Goal: Task Accomplishment & Management: Manage account settings

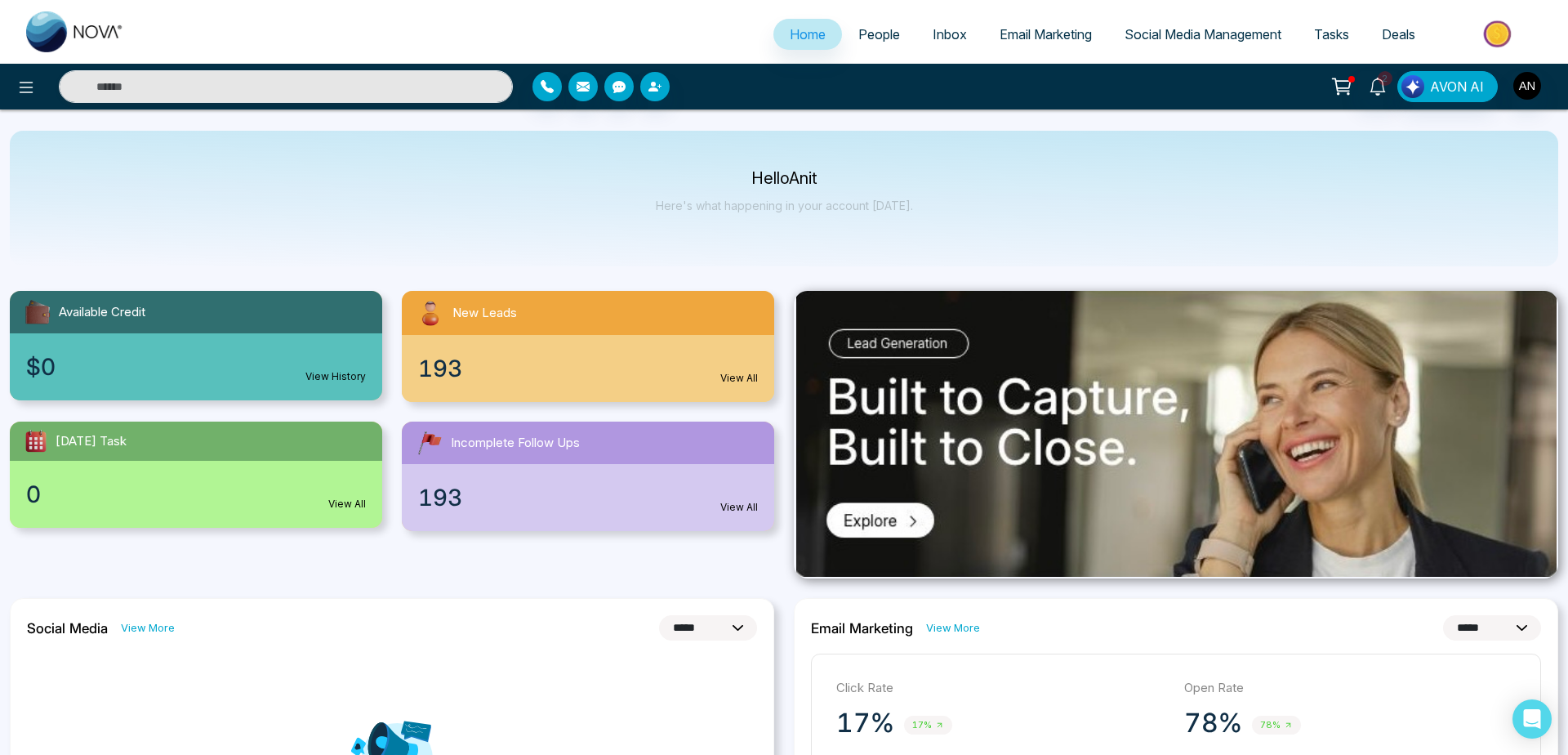
select select "*"
click at [694, 160] on div "Hello Anit Here's what happening in your account [DATE]." at bounding box center [780, 198] width 1541 height 135
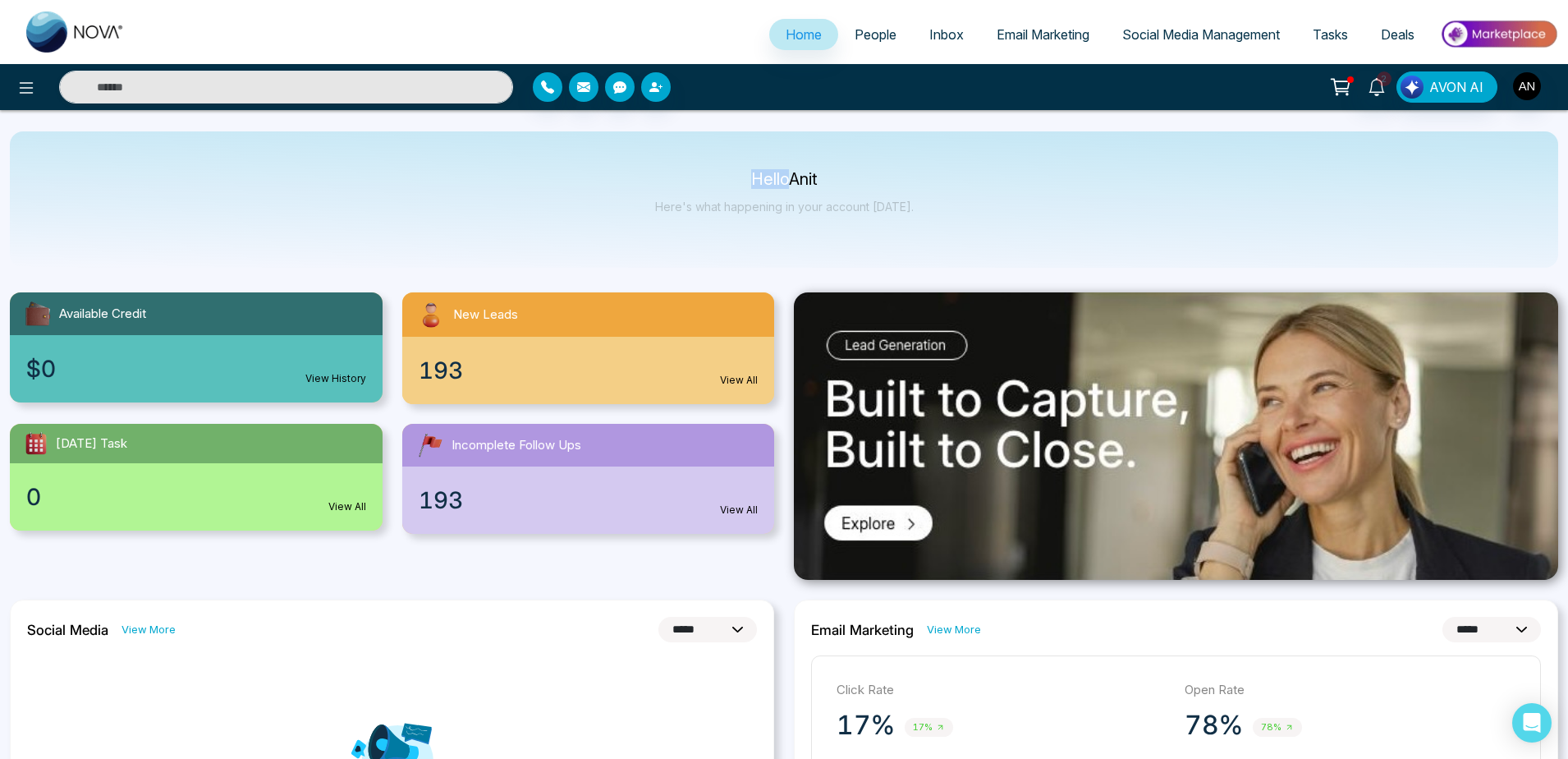
drag, startPoint x: 0, startPoint y: 0, endPoint x: 988, endPoint y: 215, distance: 1011.1
click at [988, 215] on div "Hello Anit Here's what happening in your account [DATE]." at bounding box center [784, 199] width 1548 height 136
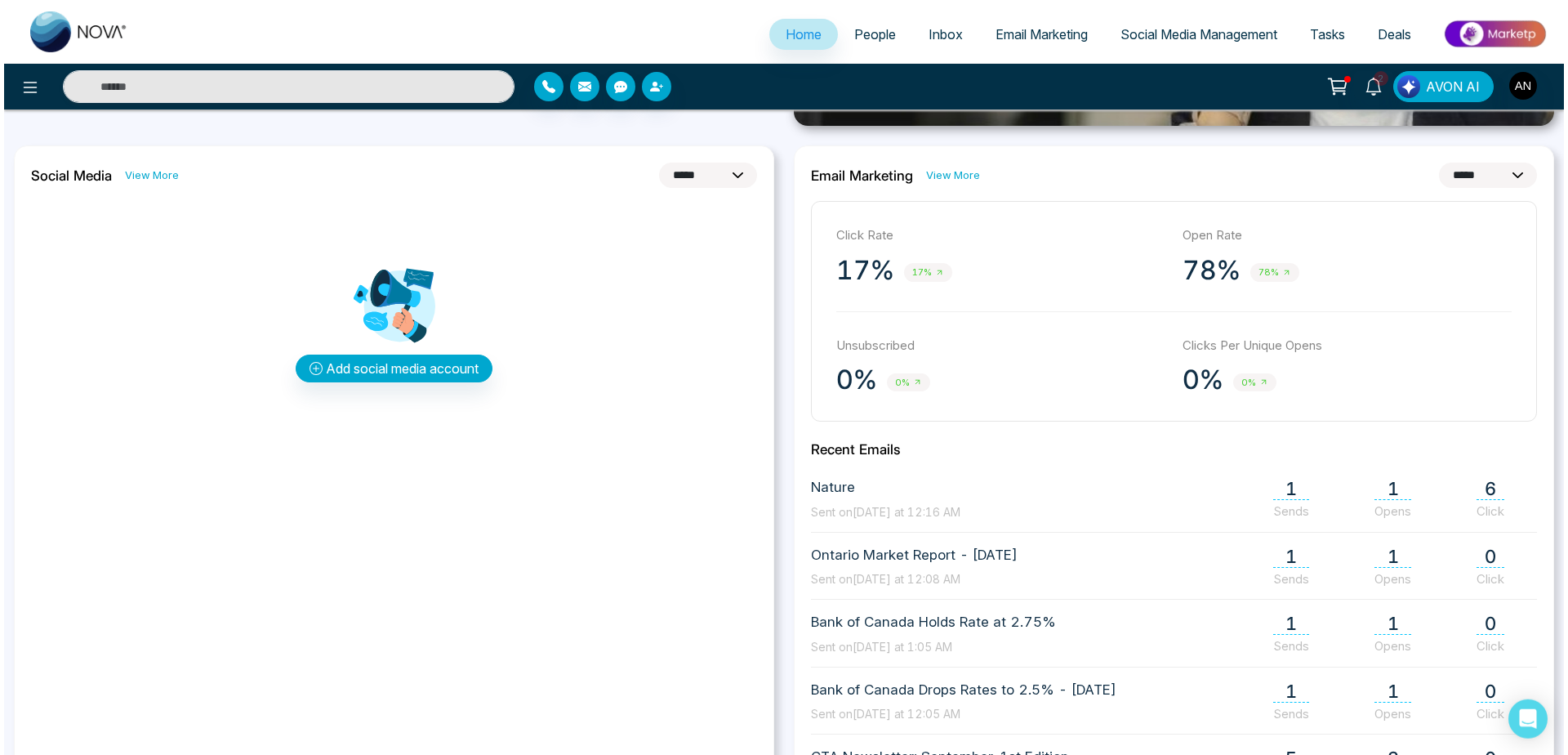
scroll to position [459, 0]
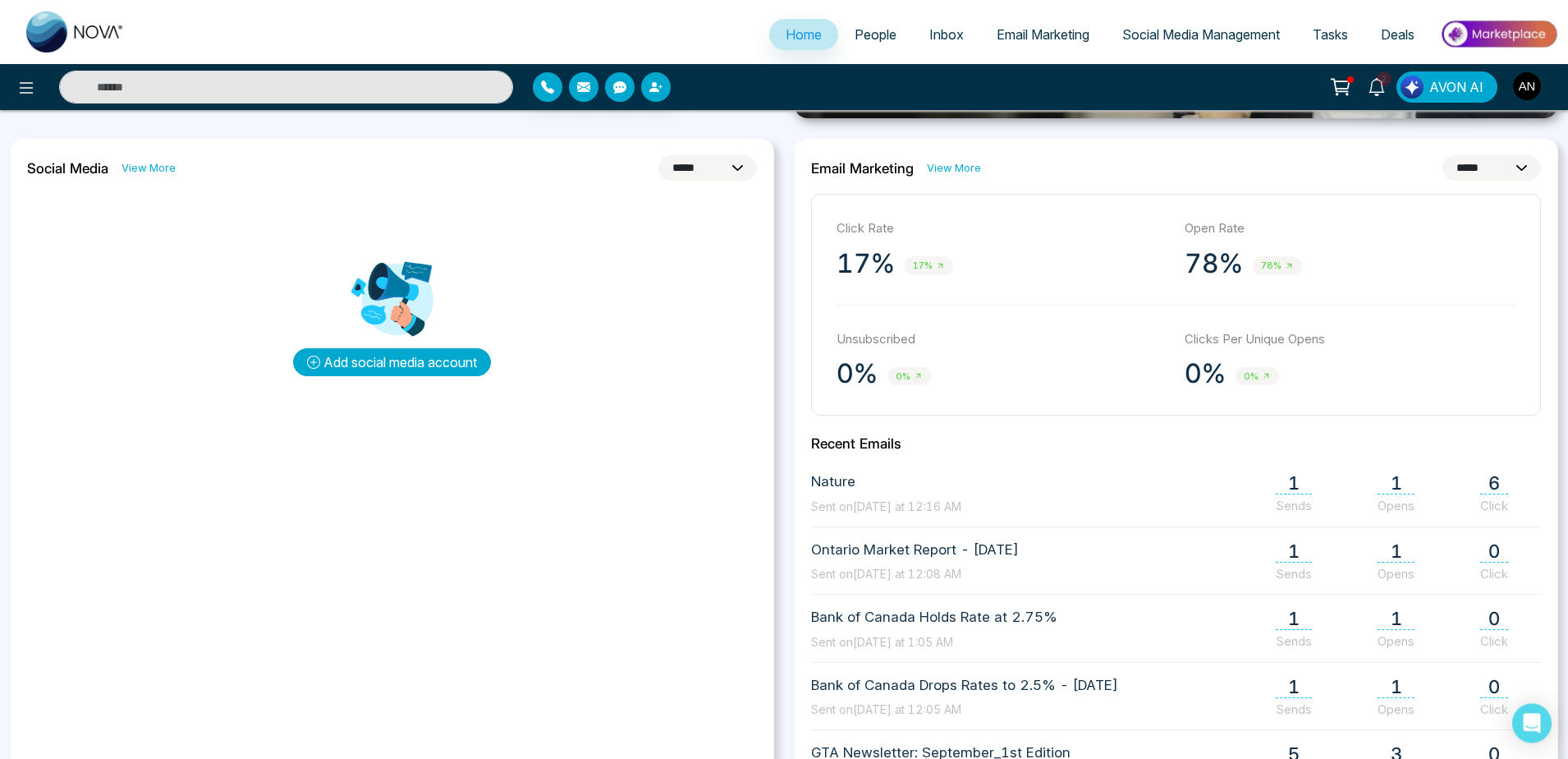
click at [441, 360] on button "Add social media account" at bounding box center [391, 361] width 197 height 28
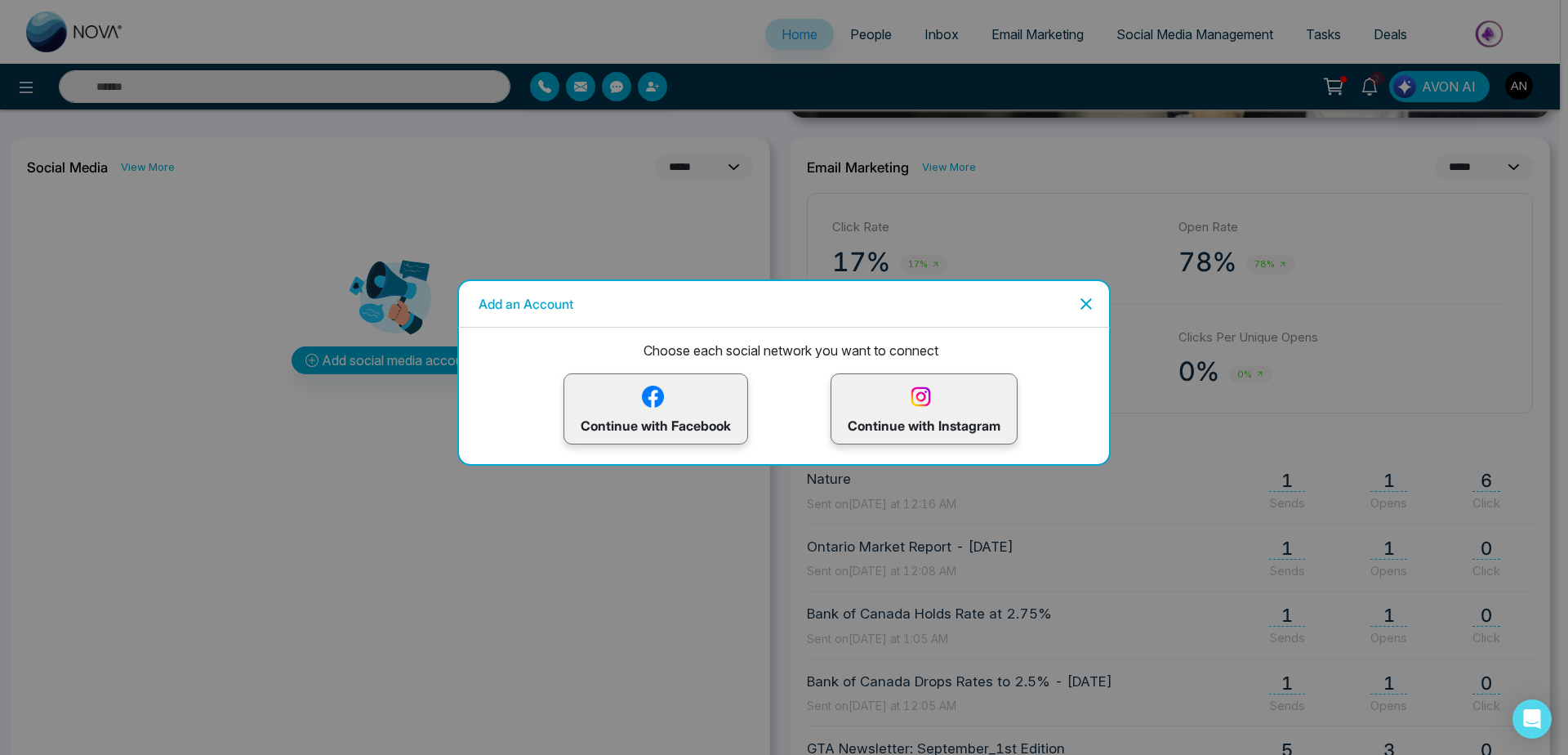
click at [986, 418] on p "Continue with Instagram" at bounding box center [924, 409] width 153 height 53
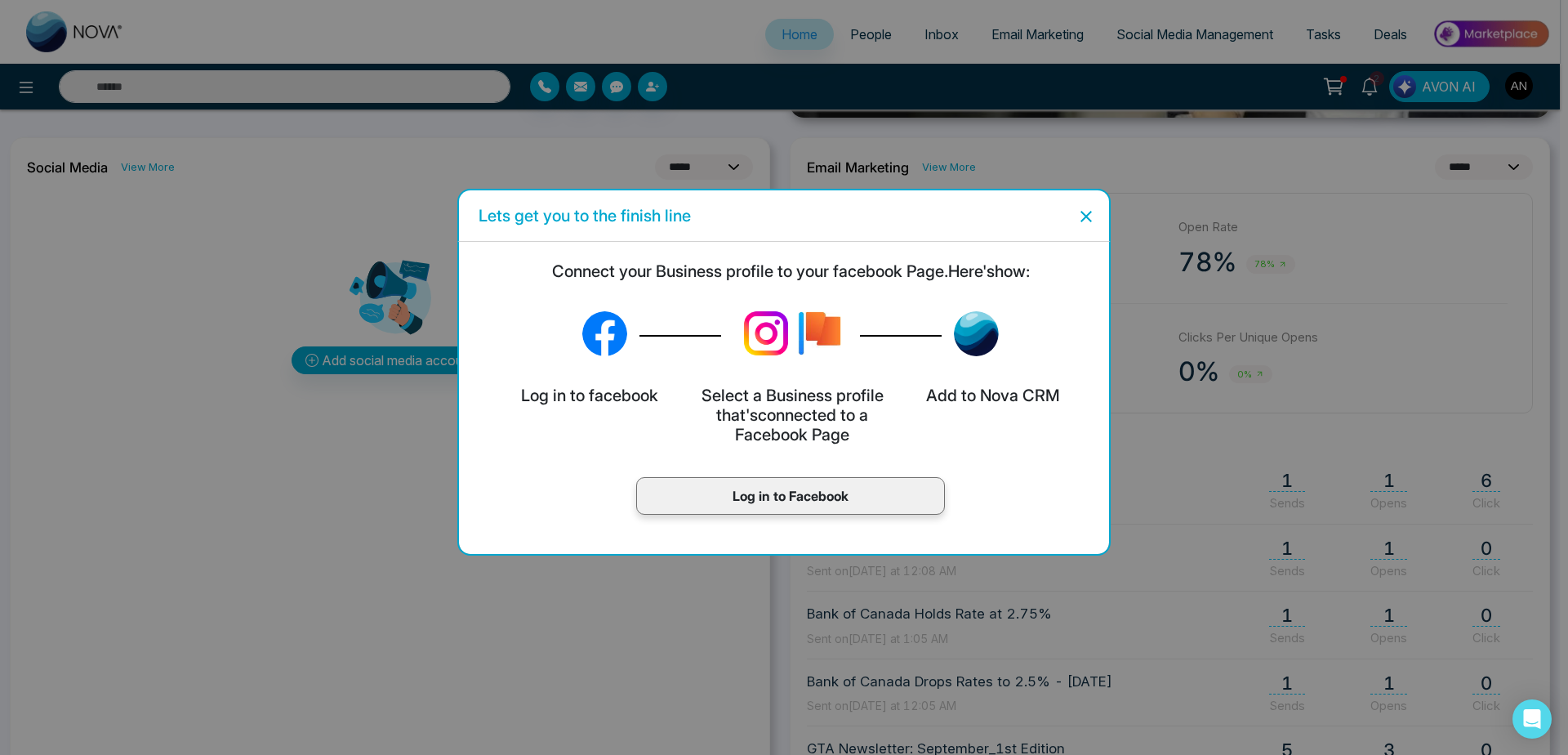
click at [850, 516] on div "Log in to Facebook" at bounding box center [790, 498] width 637 height 70
click at [833, 482] on div "Log in to Facebook" at bounding box center [790, 496] width 309 height 37
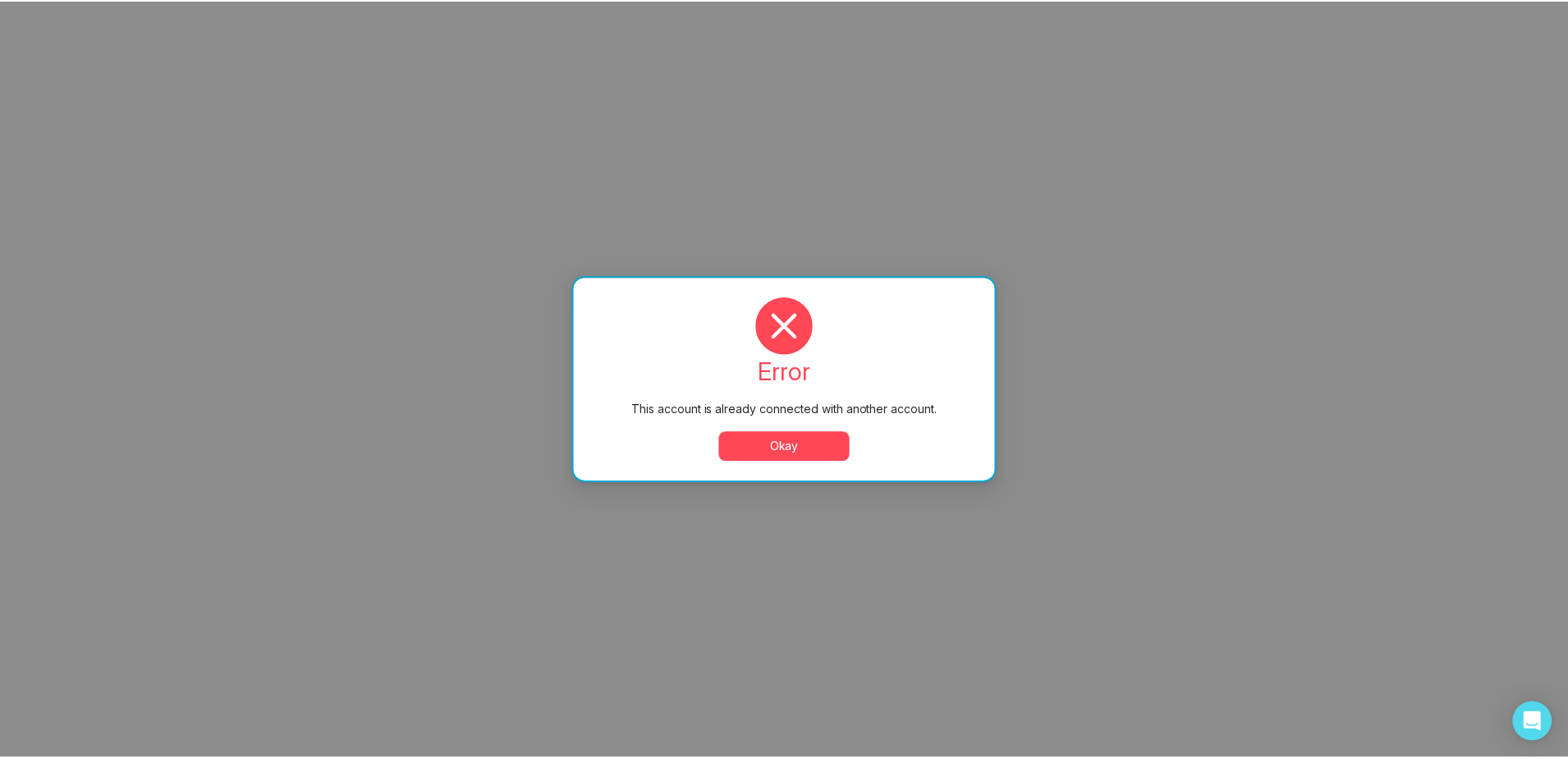
scroll to position [0, 0]
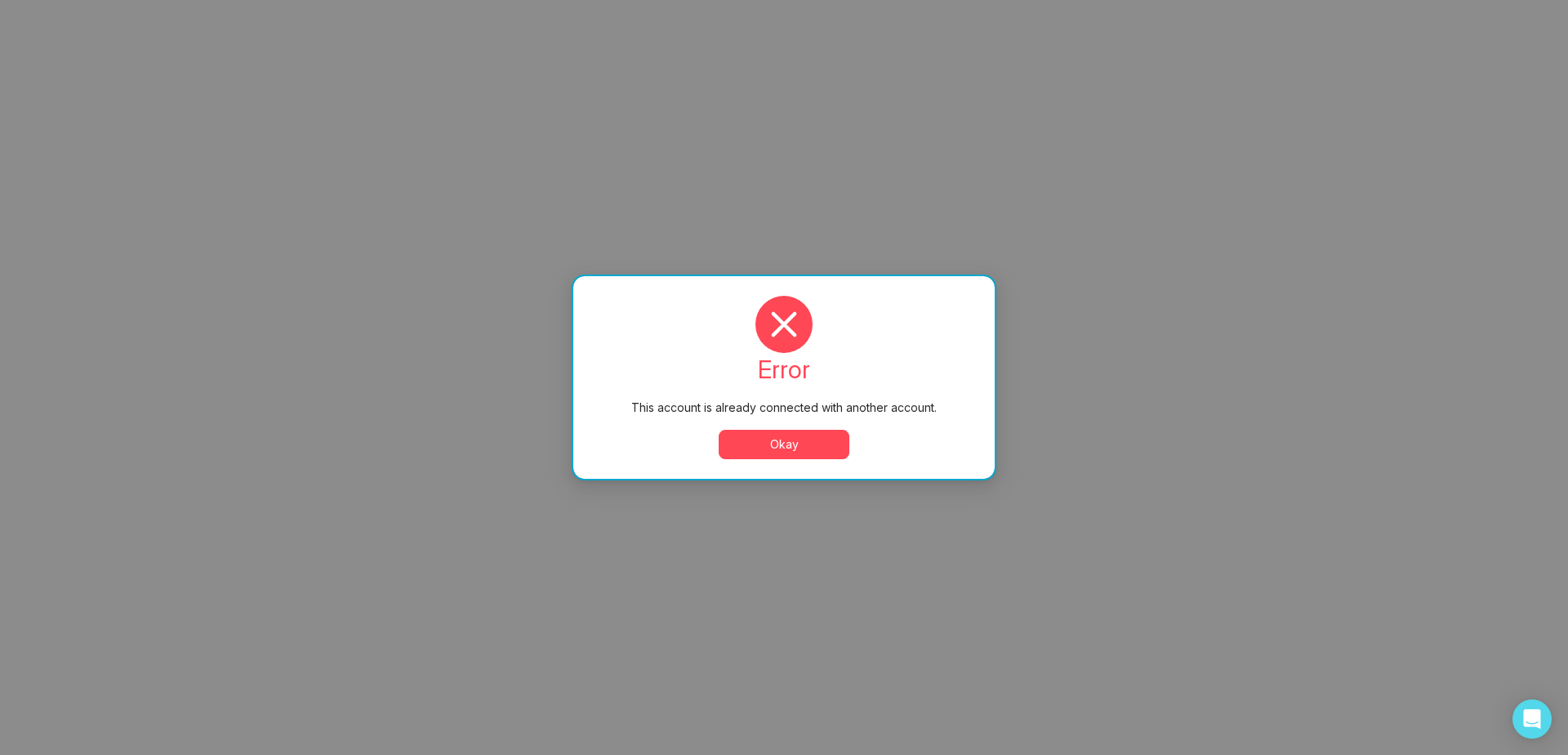
click at [800, 467] on div "error This account is already connected with another account. Okay" at bounding box center [784, 377] width 421 height 203
select select "*"
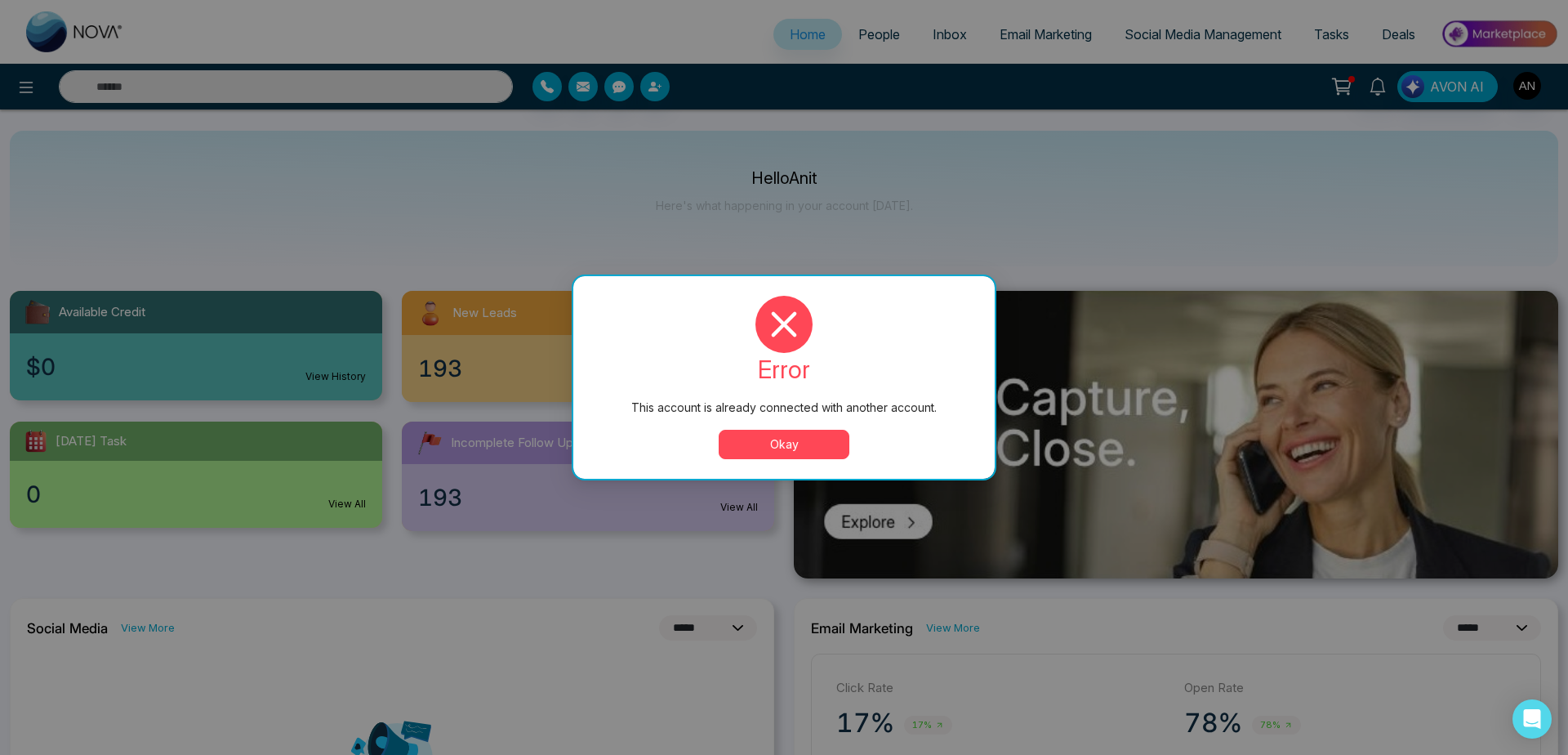
click at [790, 435] on button "Okay" at bounding box center [784, 443] width 131 height 29
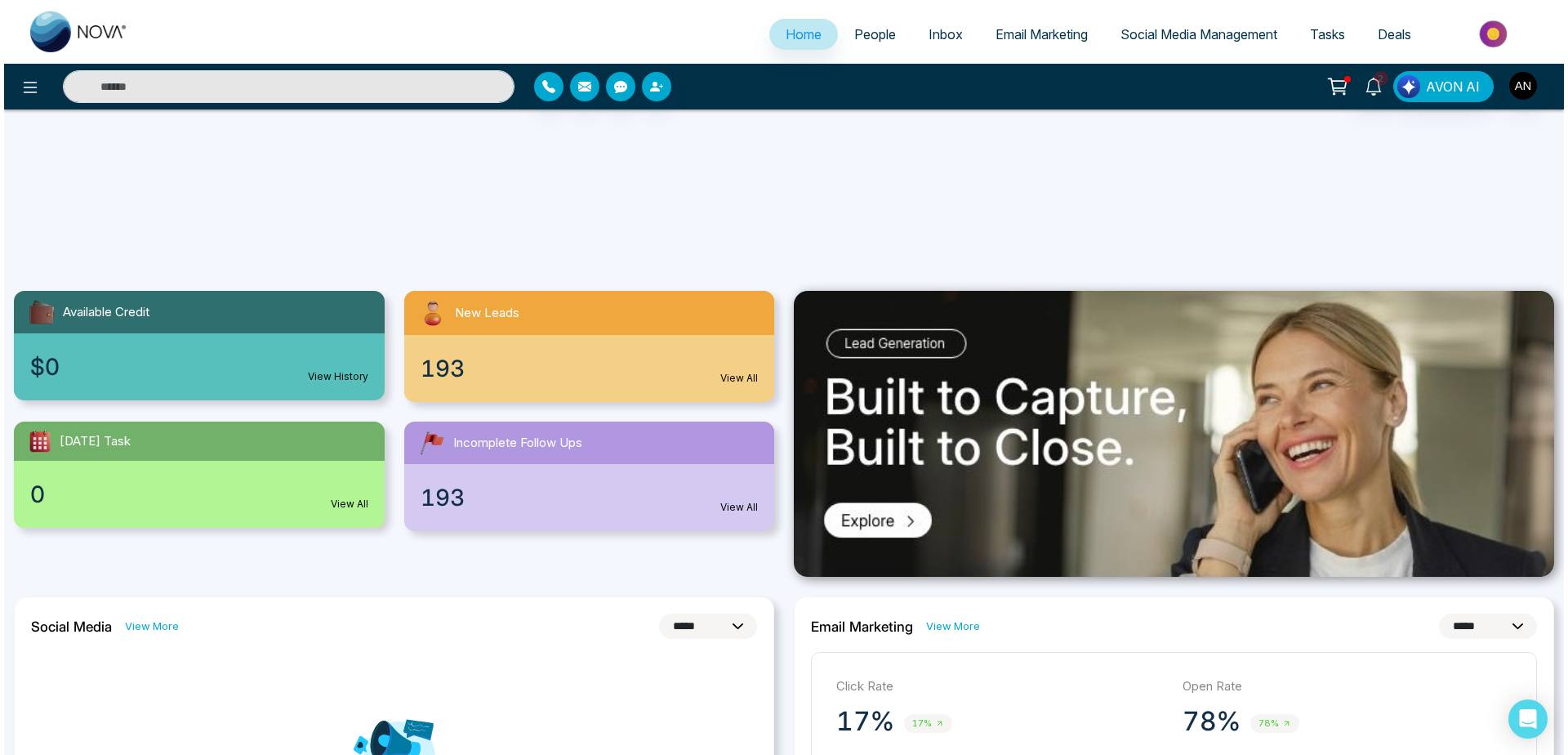
scroll to position [489, 0]
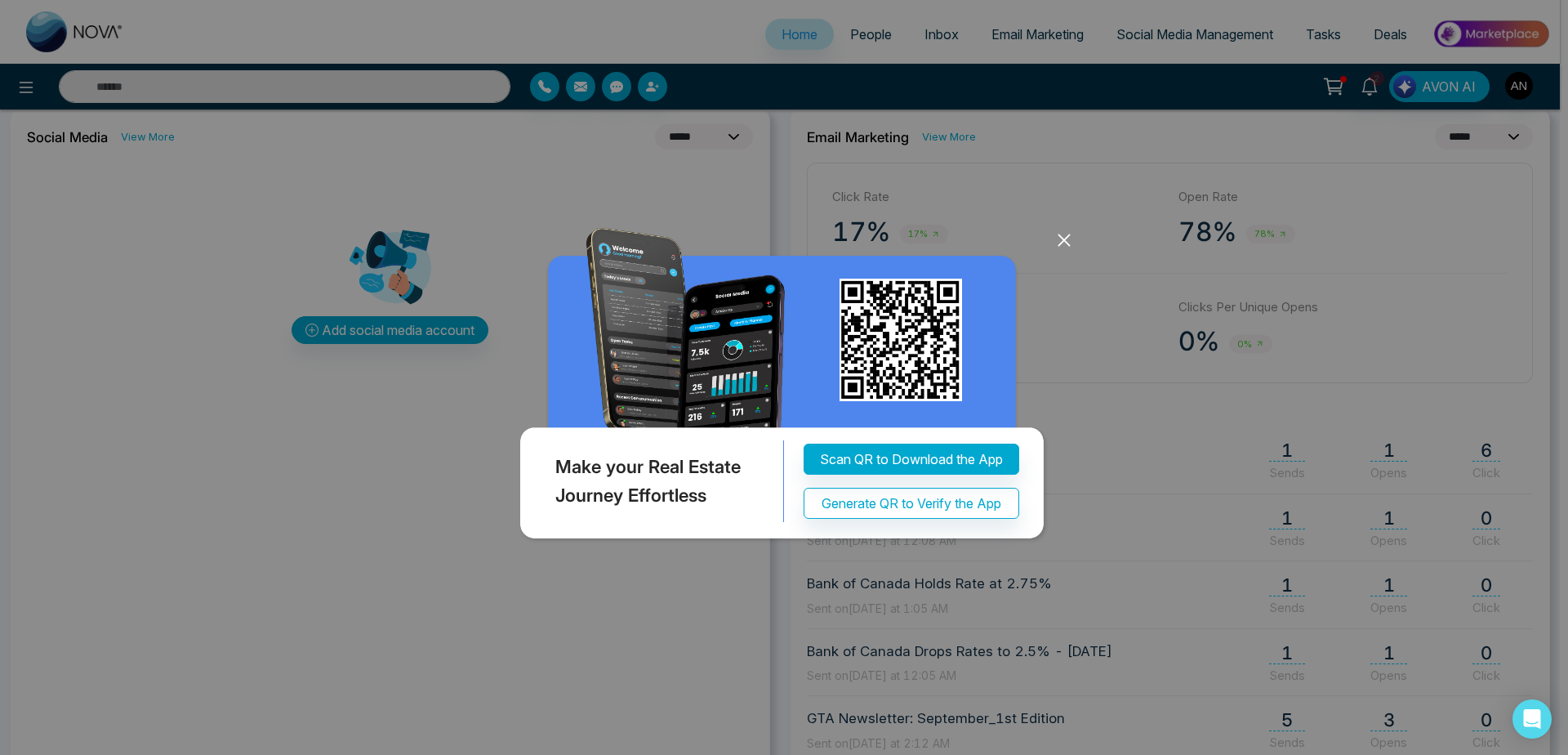
click at [1072, 232] on icon at bounding box center [1065, 240] width 25 height 25
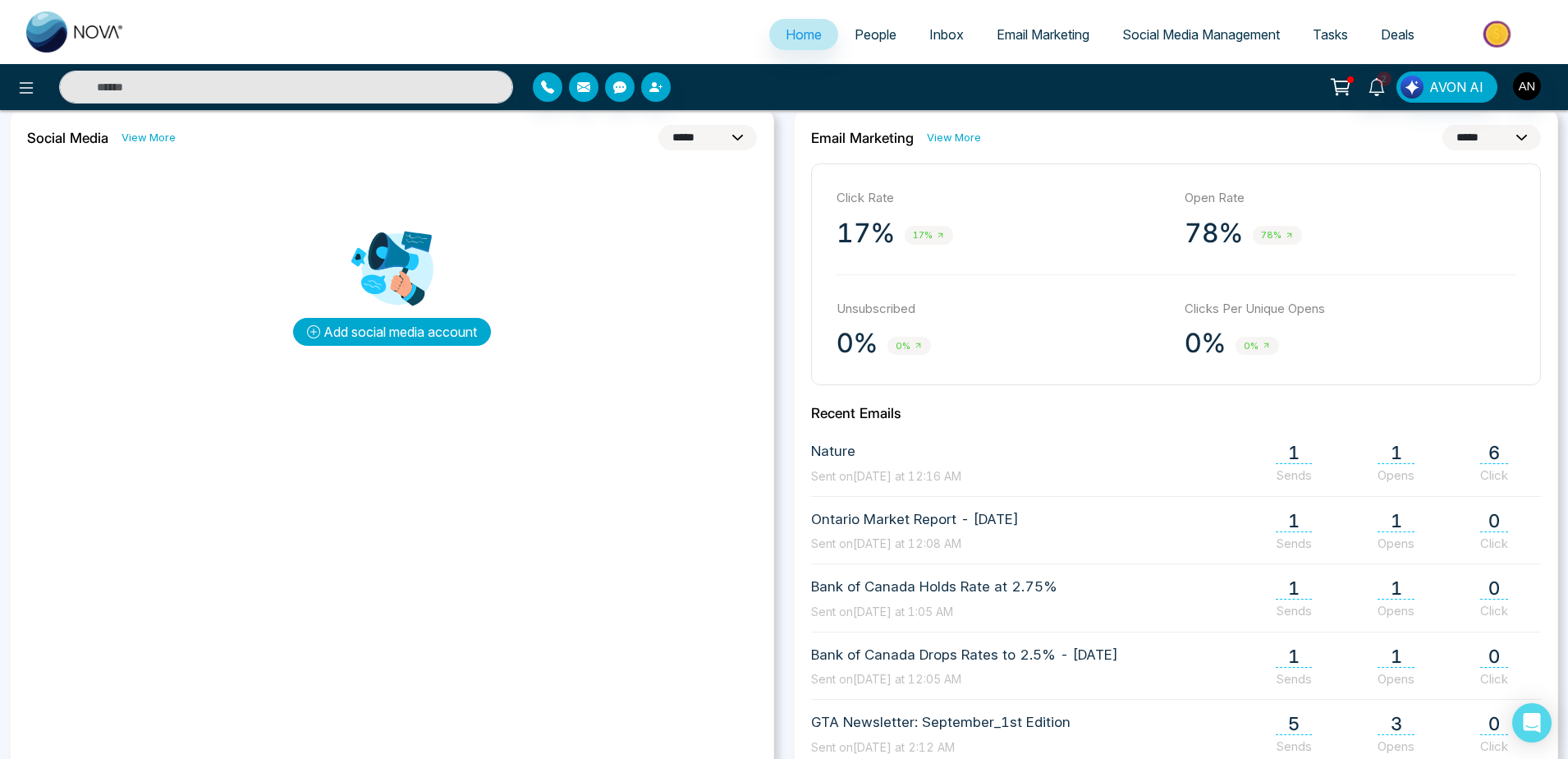
click at [415, 339] on button "Add social media account" at bounding box center [391, 331] width 197 height 28
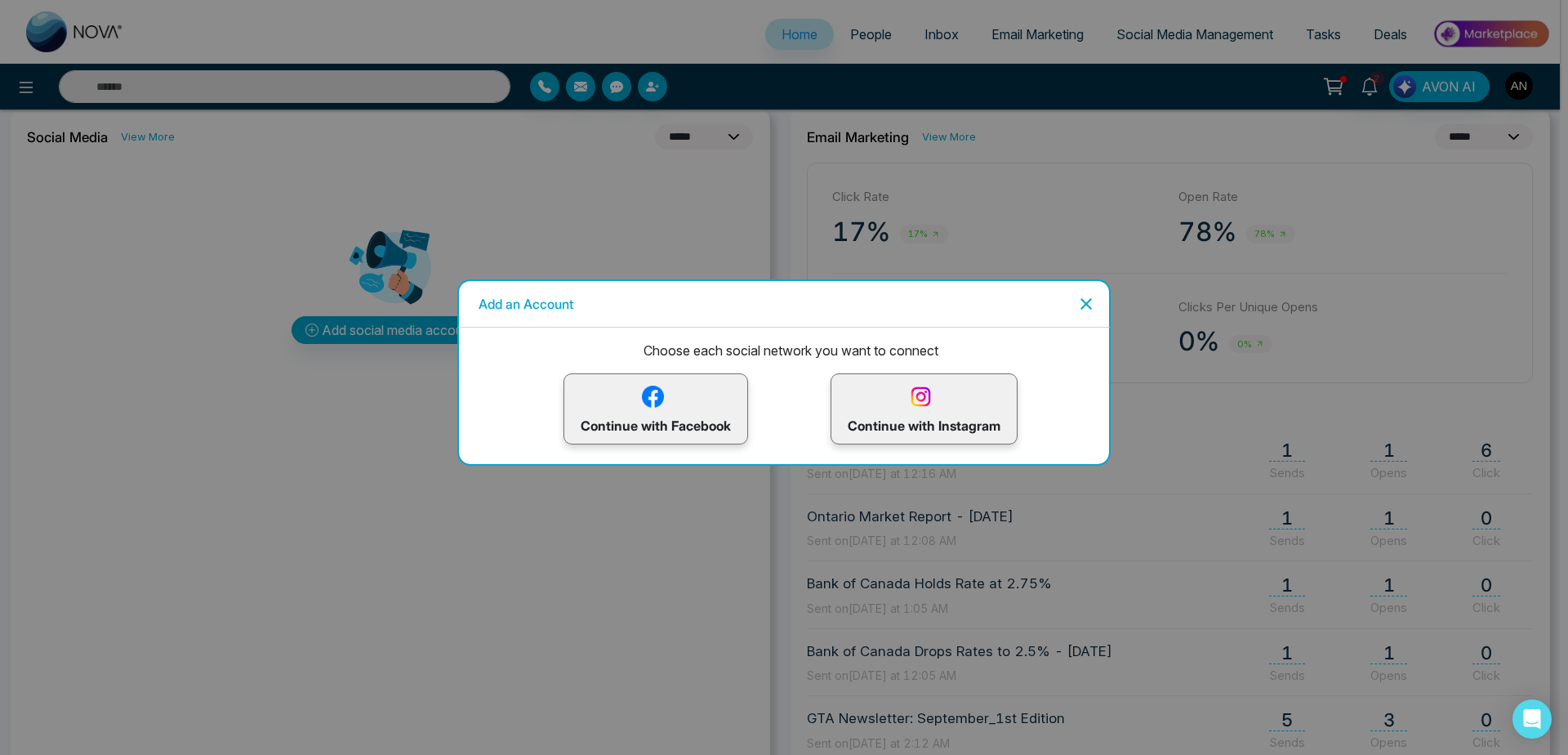
click at [626, 370] on div "Choose each social network you want to connect Continue with Facebook Continue …" at bounding box center [790, 386] width 637 height 117
click at [631, 435] on p "Continue with Facebook" at bounding box center [656, 409] width 150 height 53
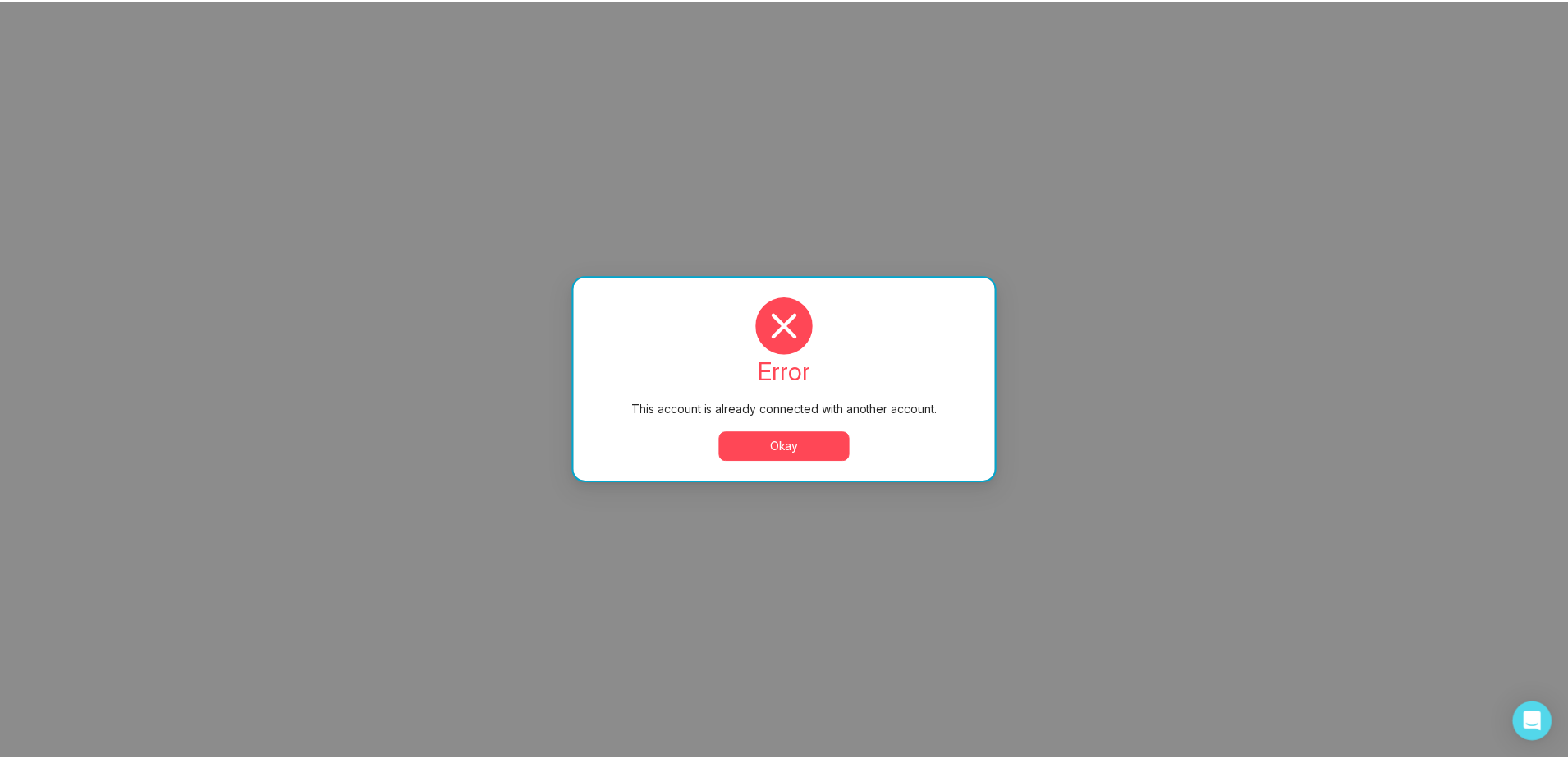
scroll to position [0, 0]
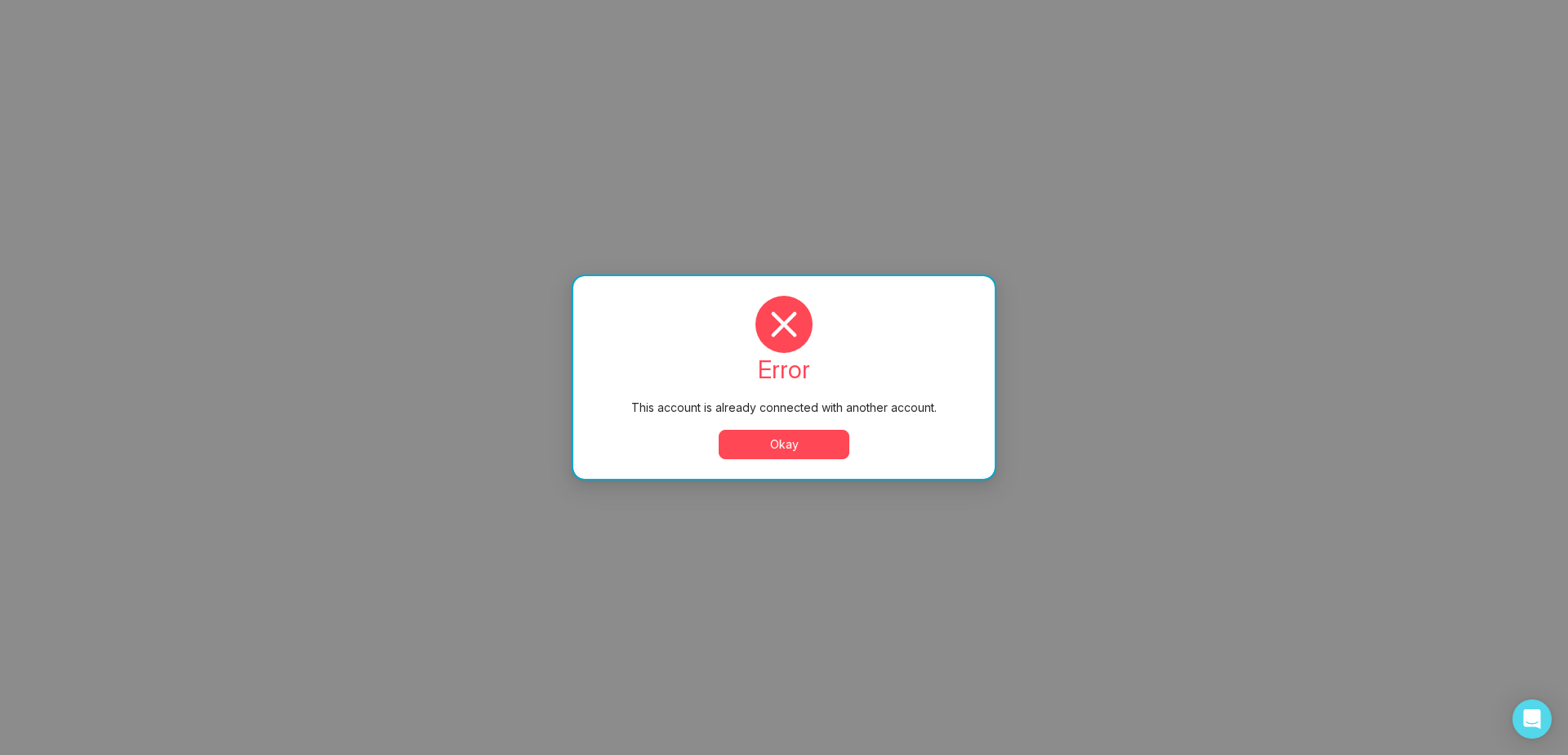
click at [787, 450] on button "Okay" at bounding box center [784, 443] width 131 height 29
select select "*"
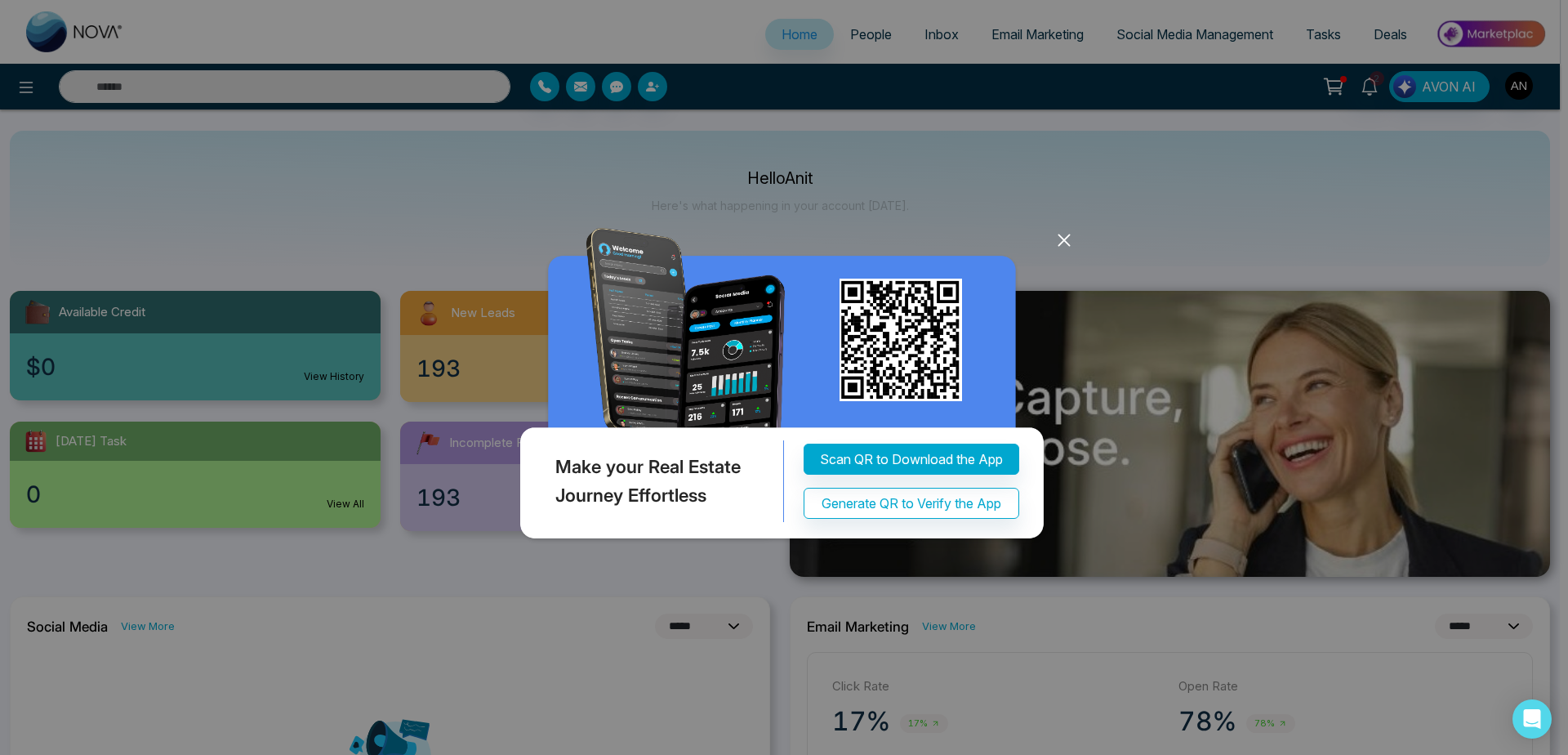
click at [1066, 245] on icon at bounding box center [1065, 240] width 25 height 25
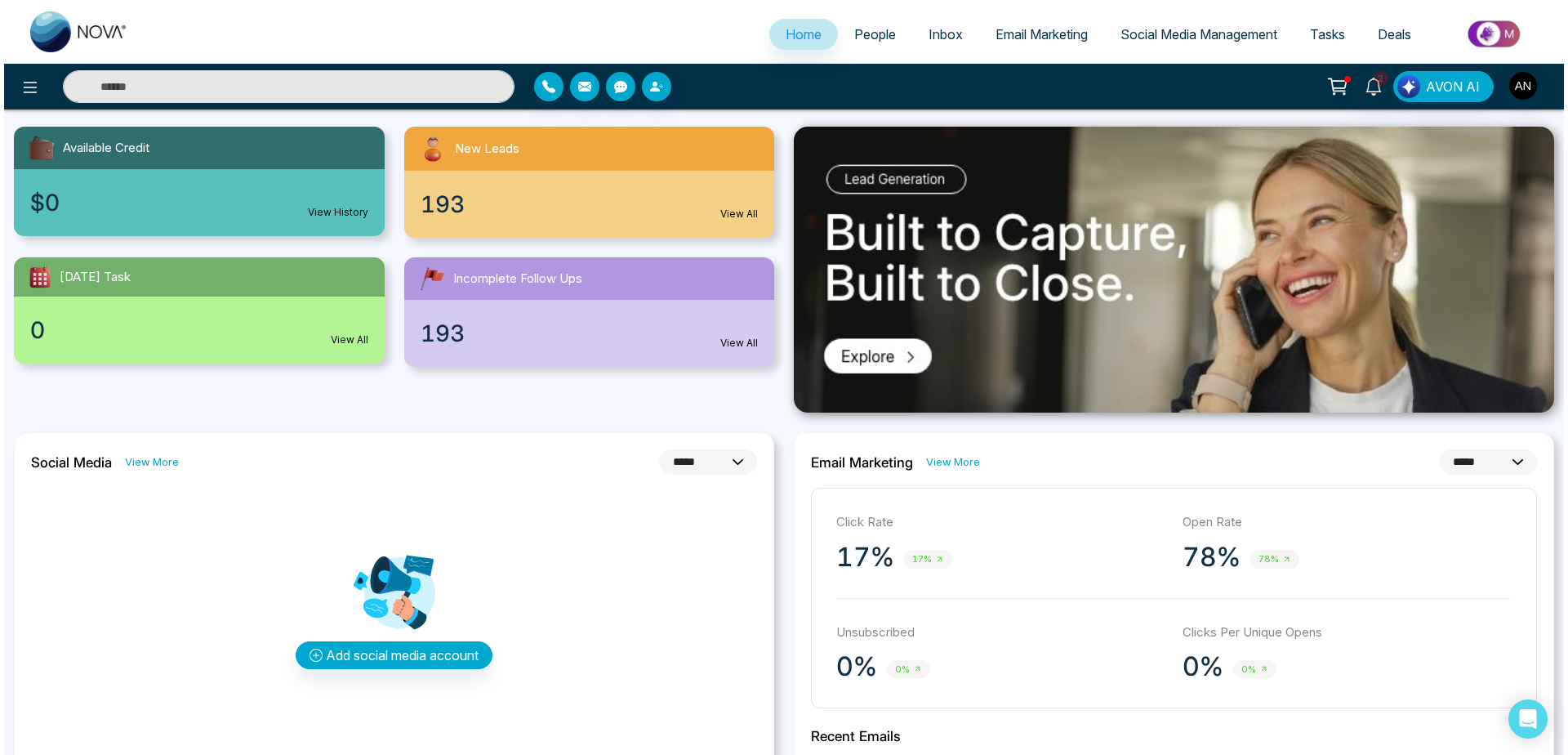
scroll to position [172, 0]
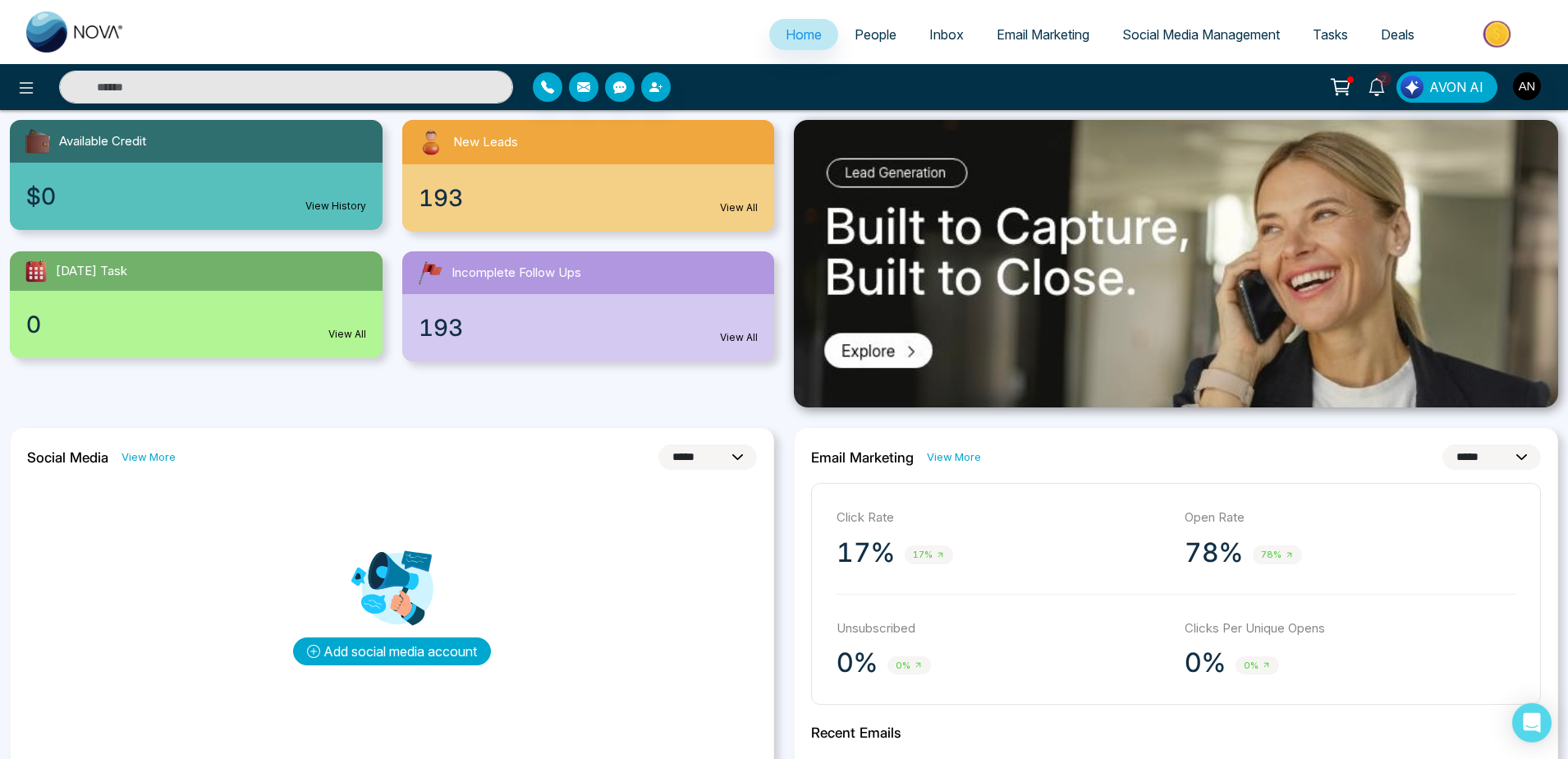
click at [392, 645] on button "Add social media account" at bounding box center [391, 650] width 197 height 28
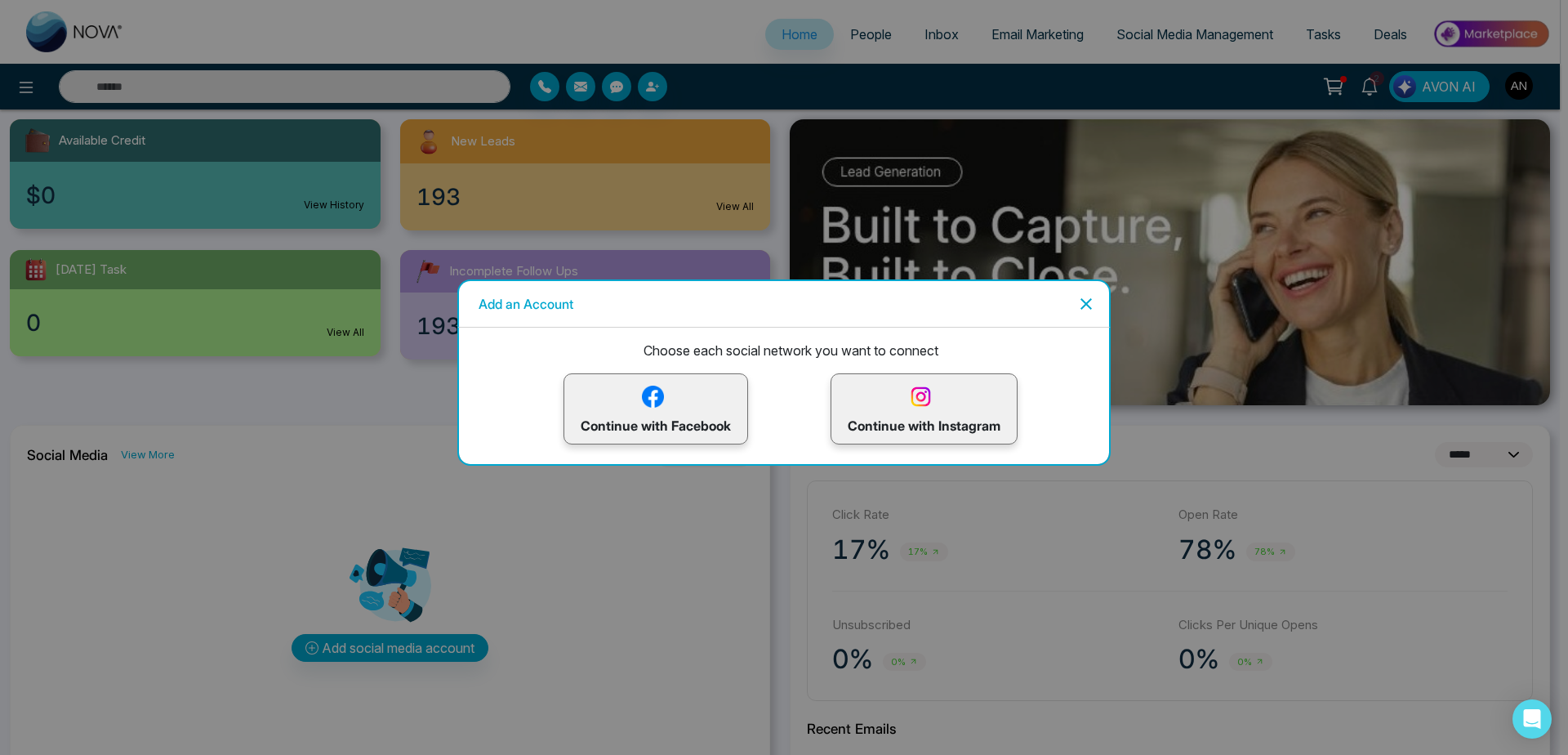
click at [726, 427] on p "Continue with Facebook" at bounding box center [656, 409] width 150 height 53
click at [679, 398] on p "Continue with Facebook" at bounding box center [656, 409] width 150 height 53
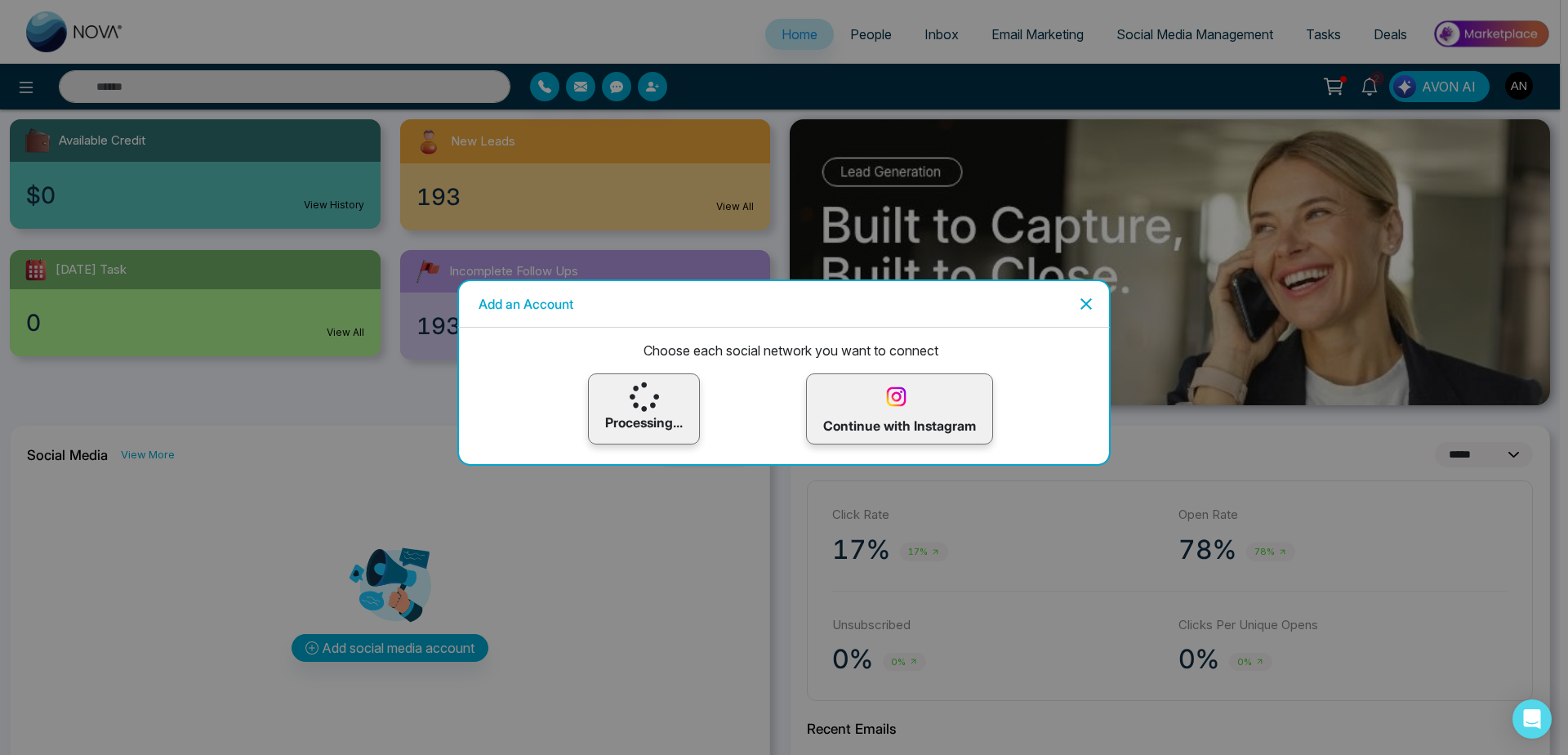
click at [1090, 310] on icon "Close" at bounding box center [1086, 304] width 19 height 19
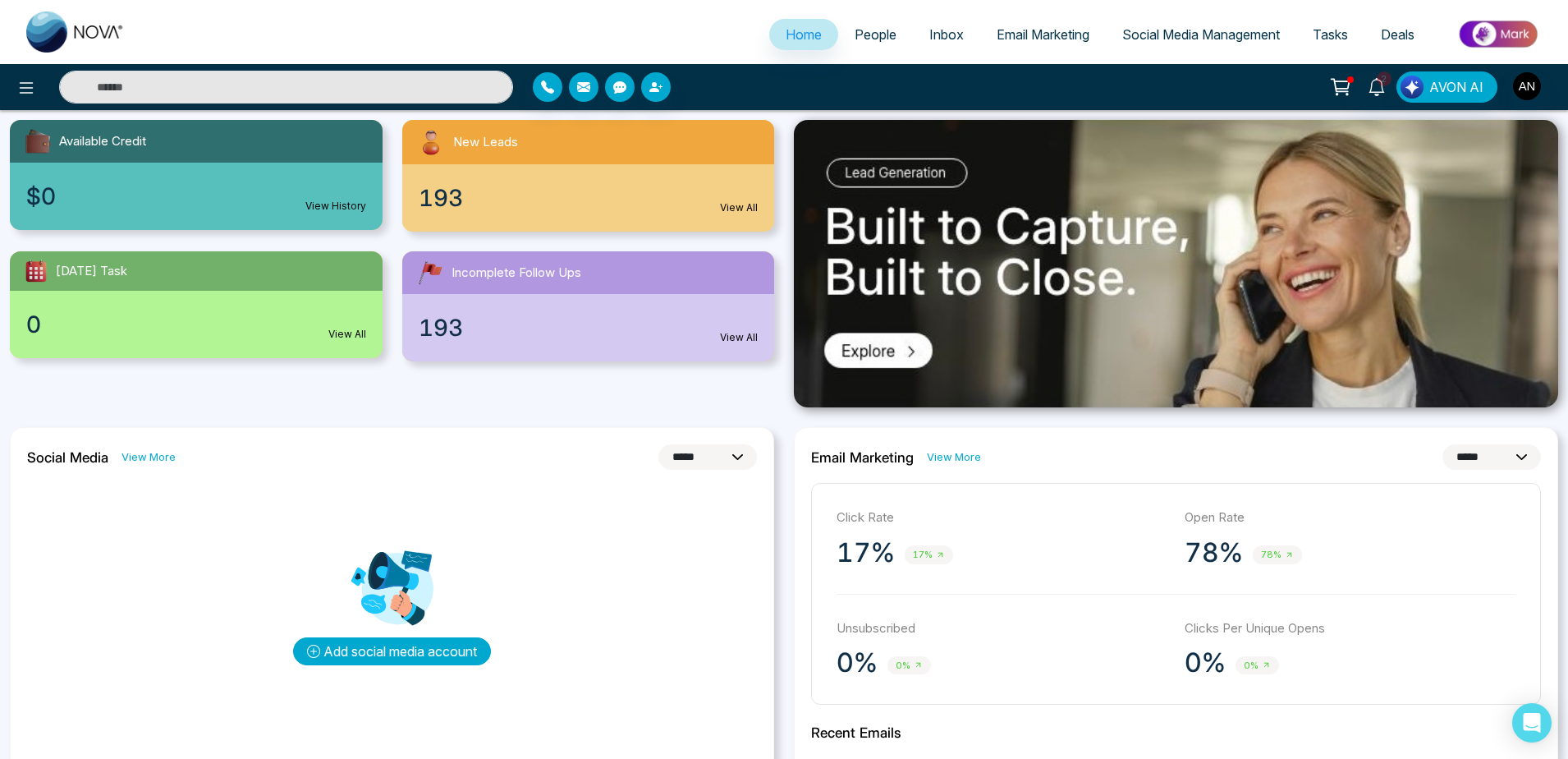
click at [449, 655] on button "Add social media account" at bounding box center [391, 650] width 197 height 28
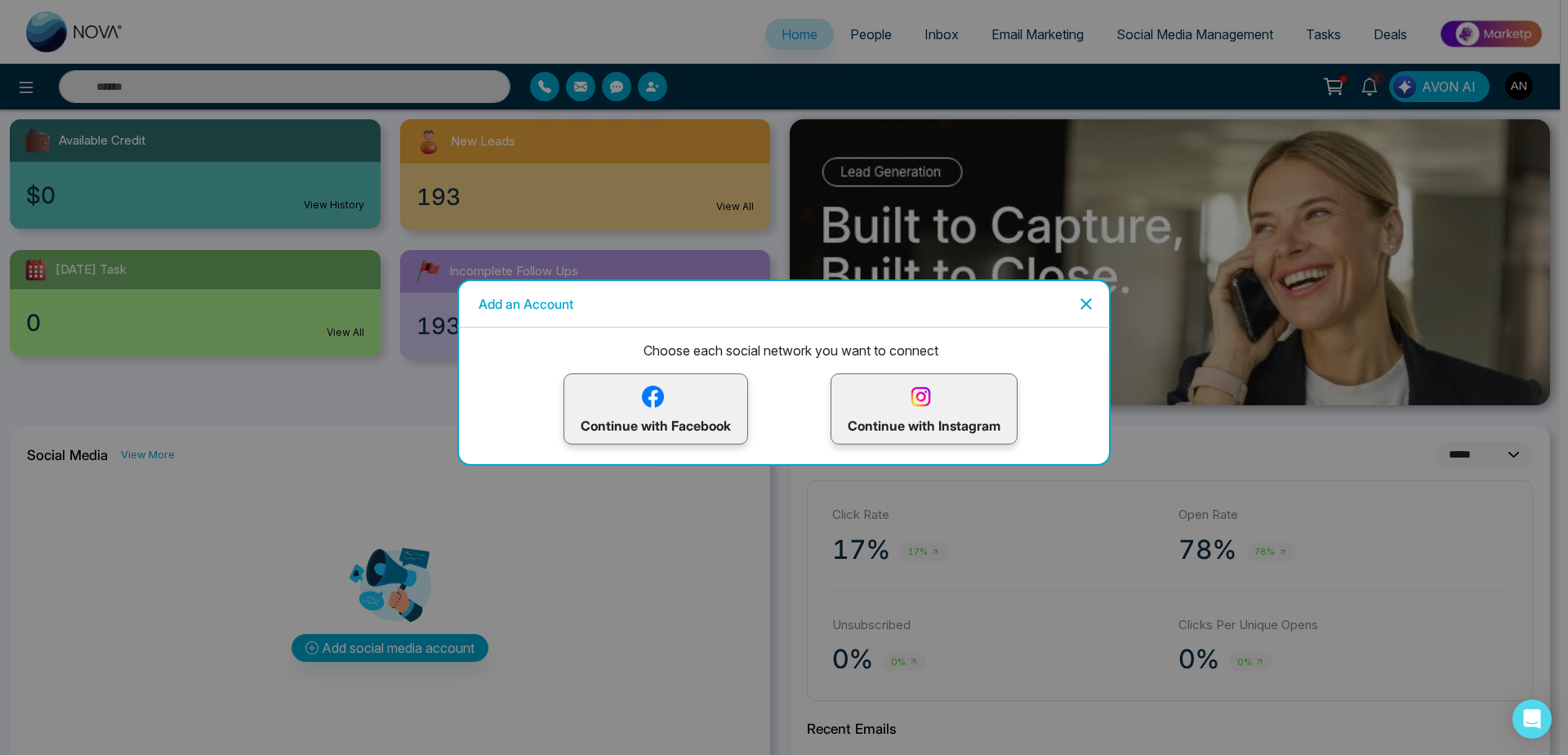
click at [926, 404] on img at bounding box center [920, 397] width 28 height 28
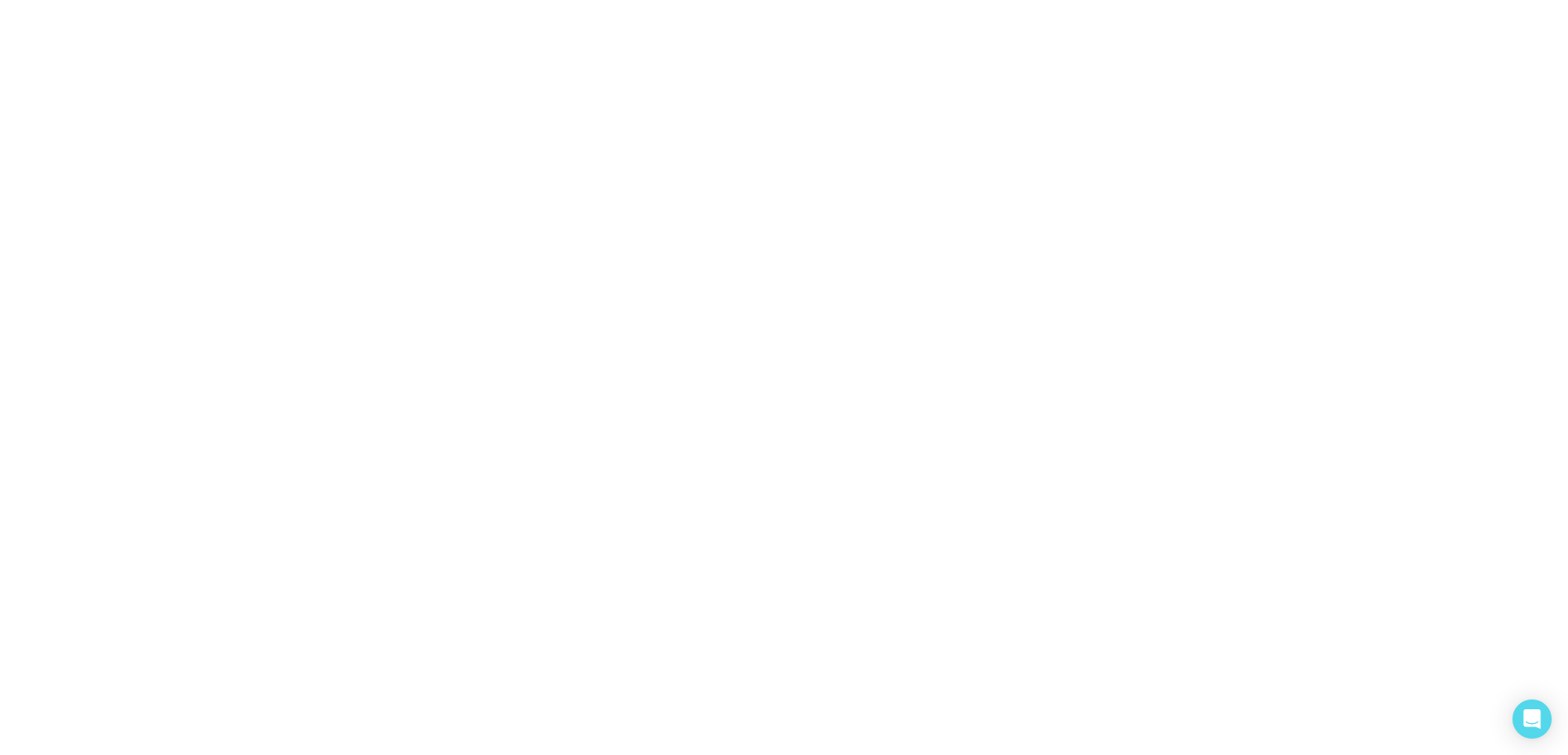
scroll to position [0, 0]
select select "*"
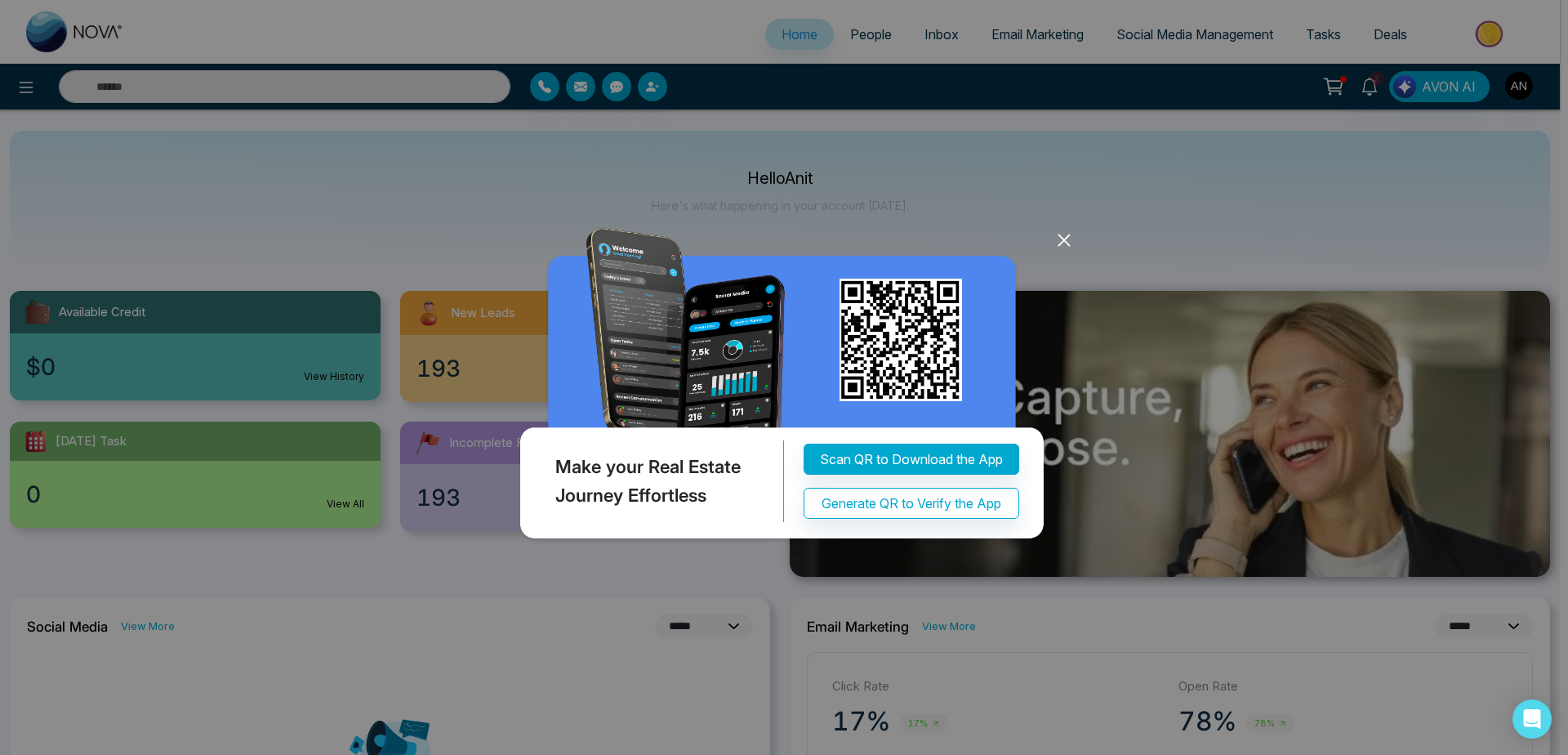
click at [1064, 240] on icon at bounding box center [1064, 241] width 11 height 11
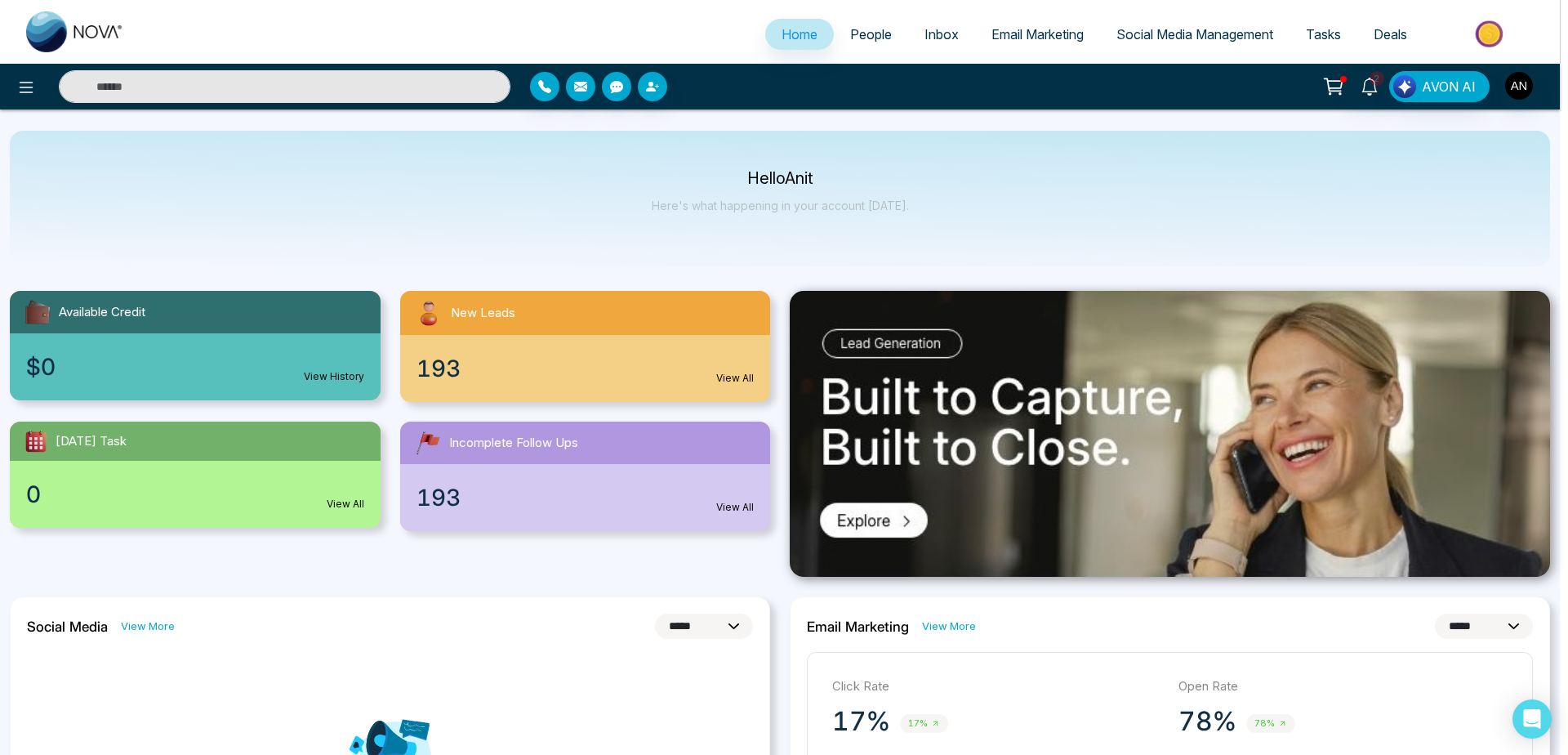
click at [849, 58] on div "Home People Inbox Email Marketing Social Media Management Tasks Deals" at bounding box center [780, 32] width 1560 height 64
click at [888, 31] on link "People" at bounding box center [871, 34] width 74 height 31
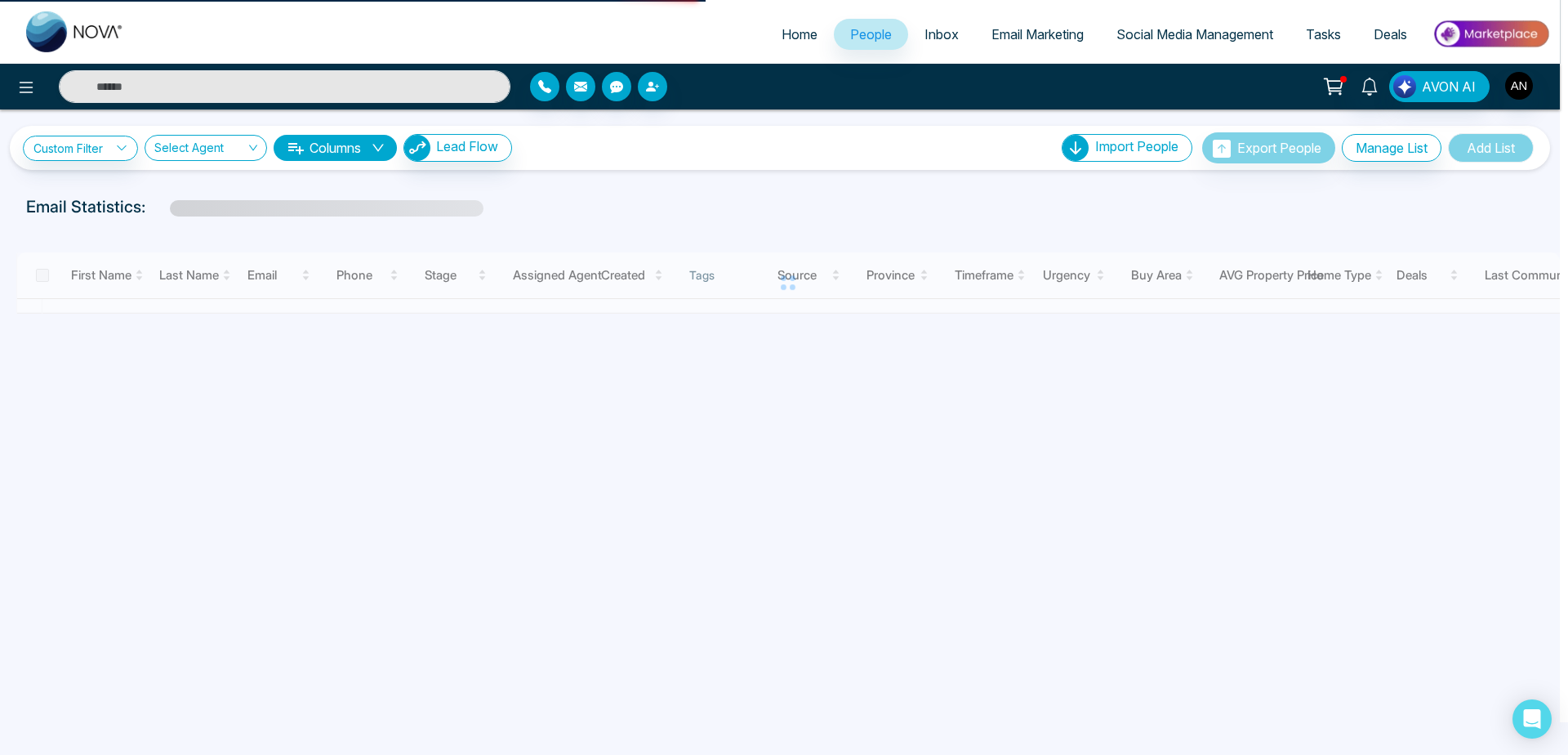
click at [776, 49] on link "Home" at bounding box center [800, 34] width 69 height 31
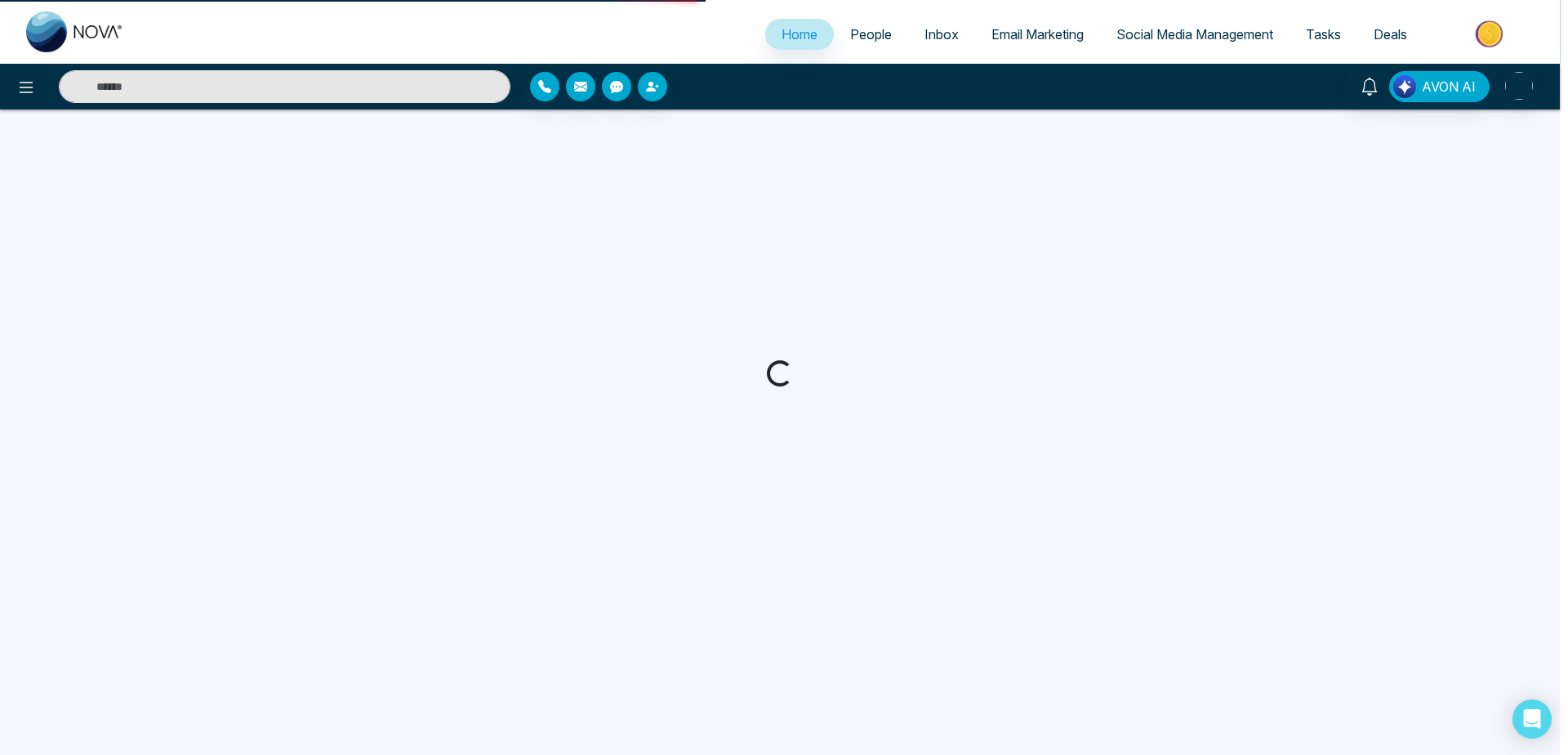
select select "*"
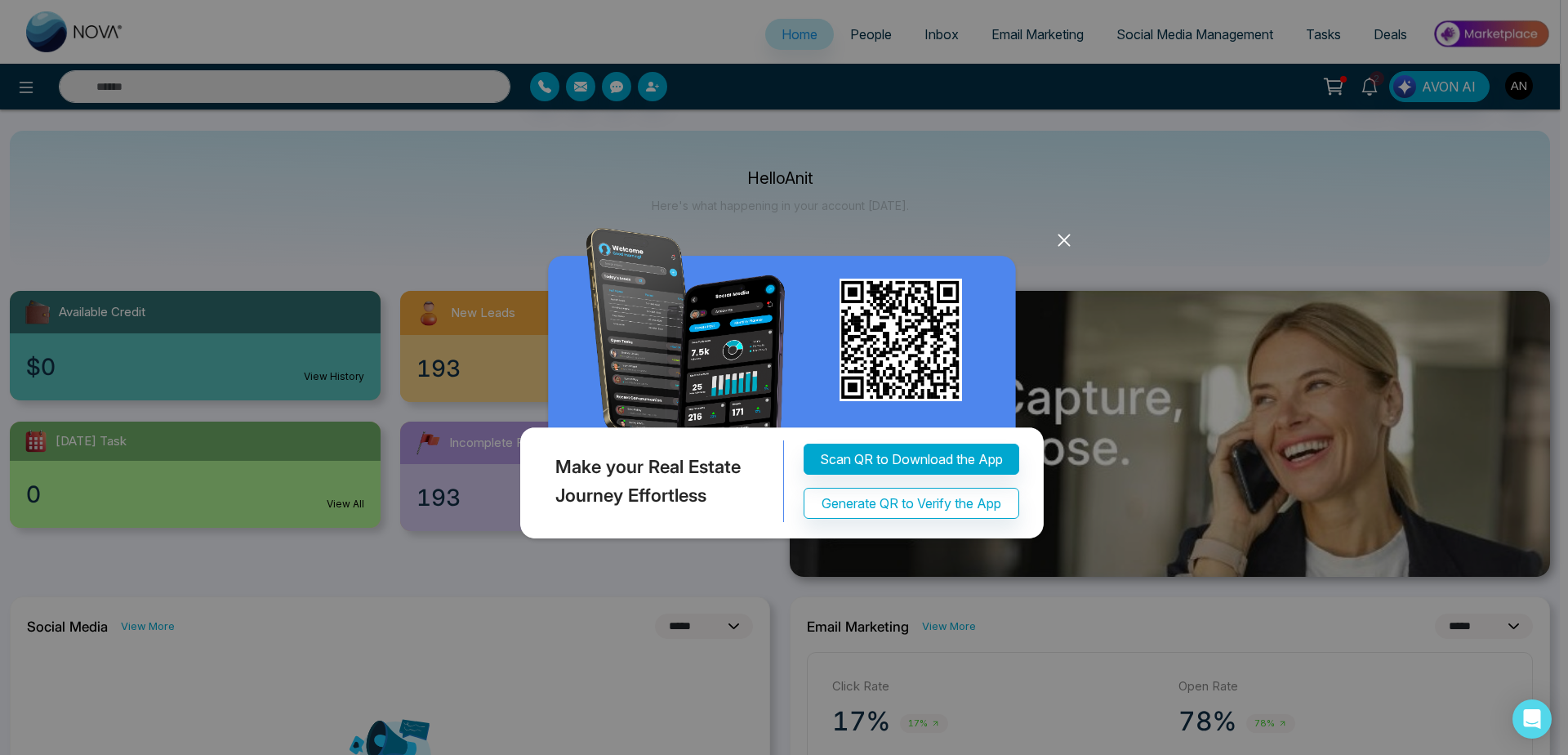
click at [1066, 237] on icon at bounding box center [1064, 241] width 11 height 11
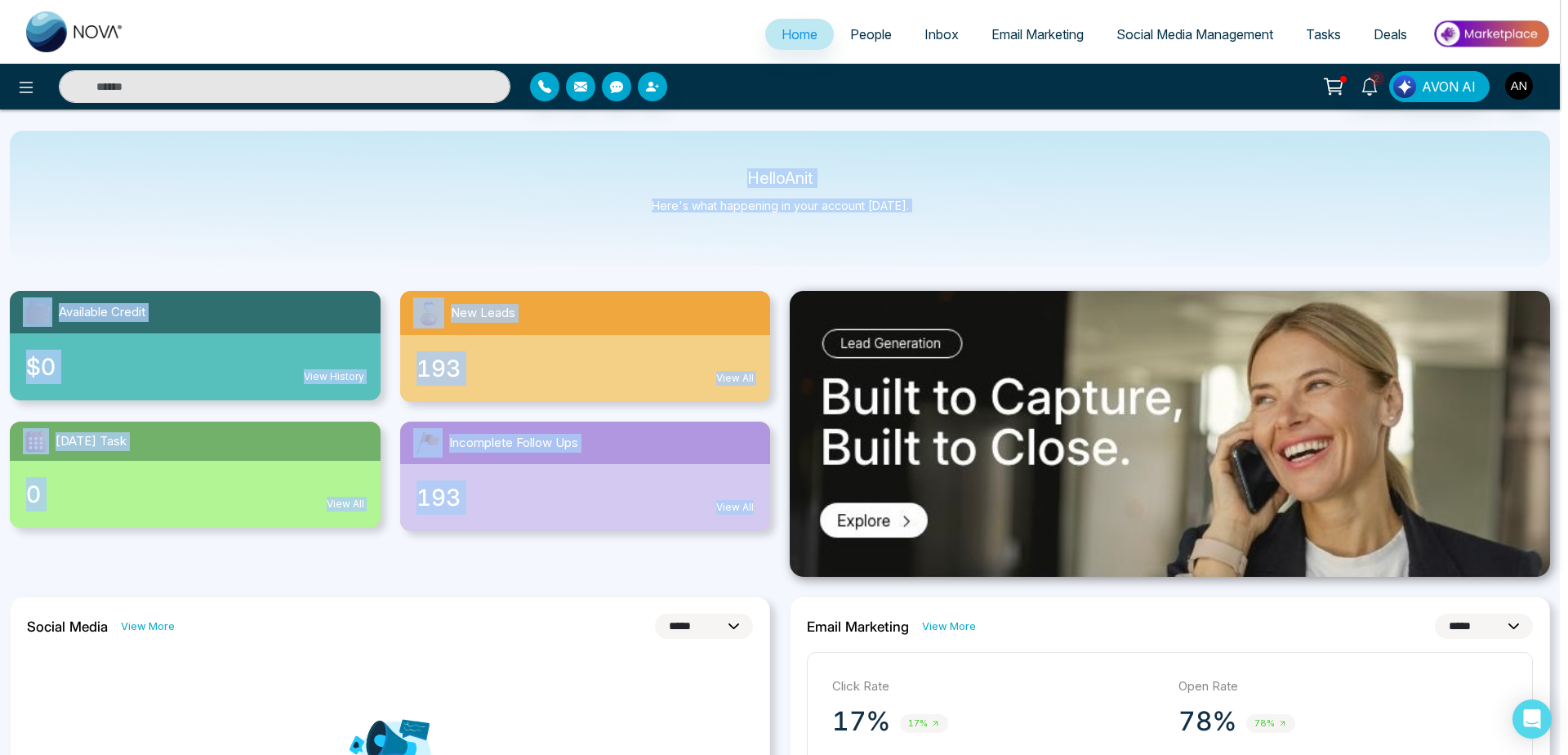
drag, startPoint x: 1563, startPoint y: 61, endPoint x: 1539, endPoint y: 644, distance: 583.5
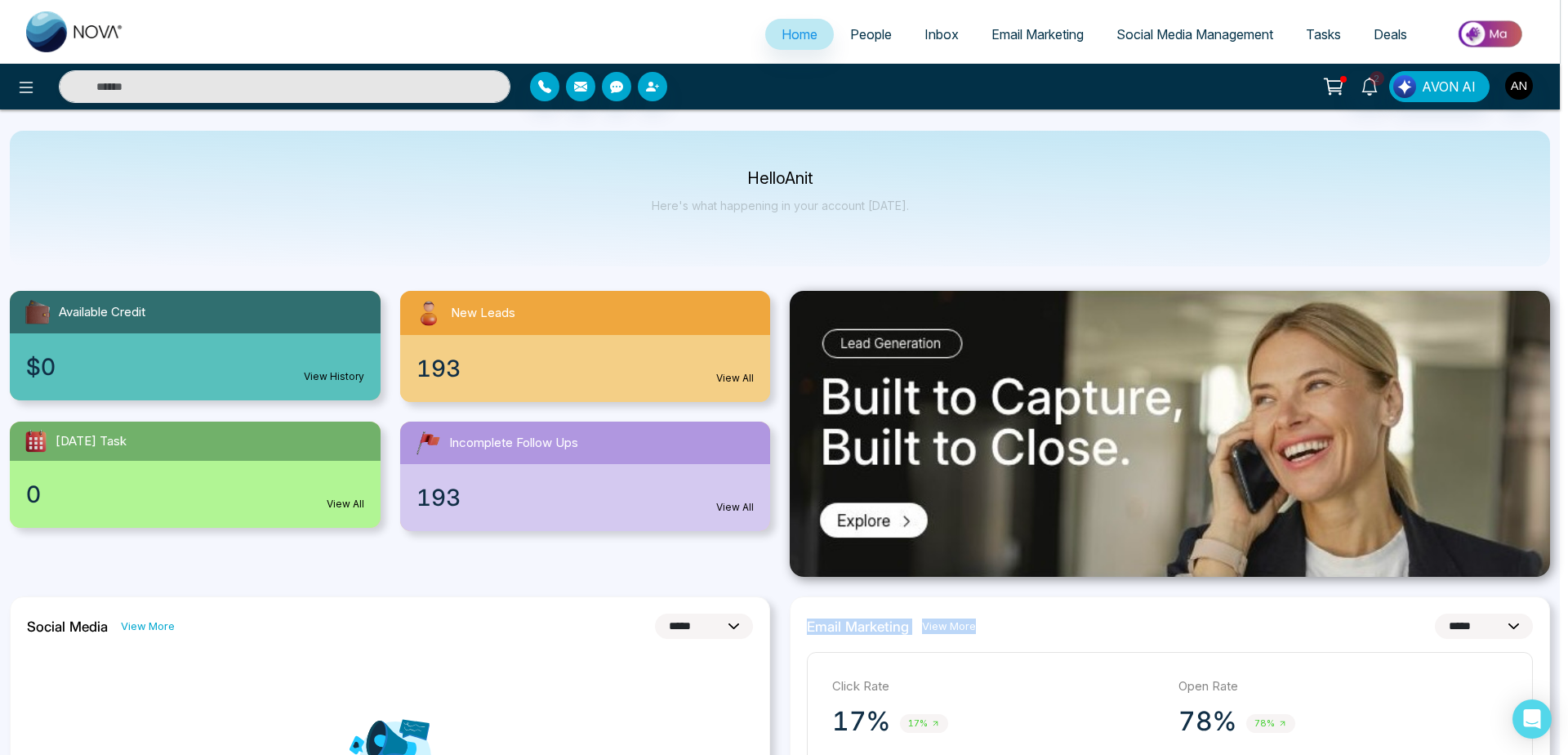
click at [1539, 644] on body "**********" at bounding box center [784, 377] width 1568 height 755
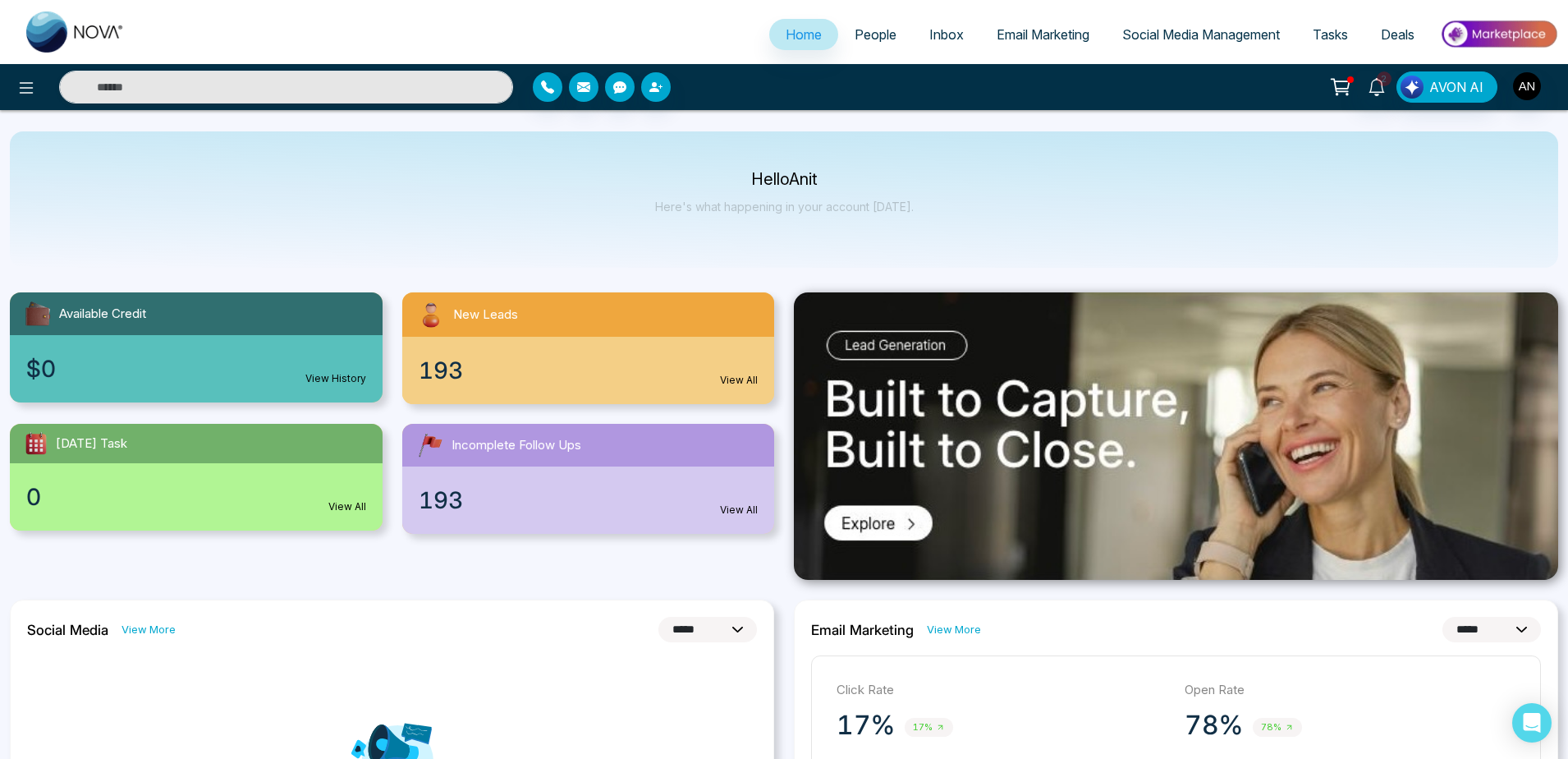
select select "*"
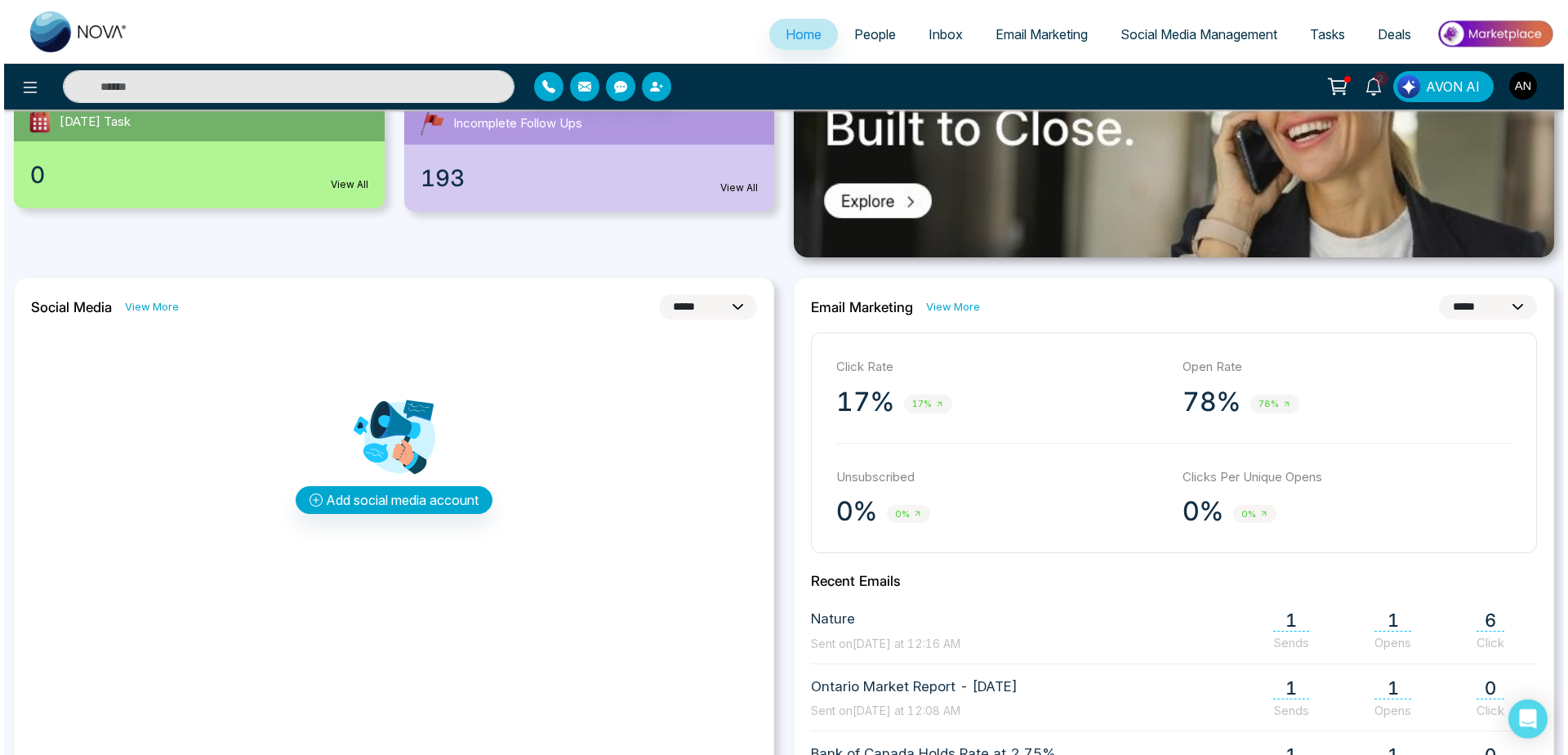
scroll to position [327, 0]
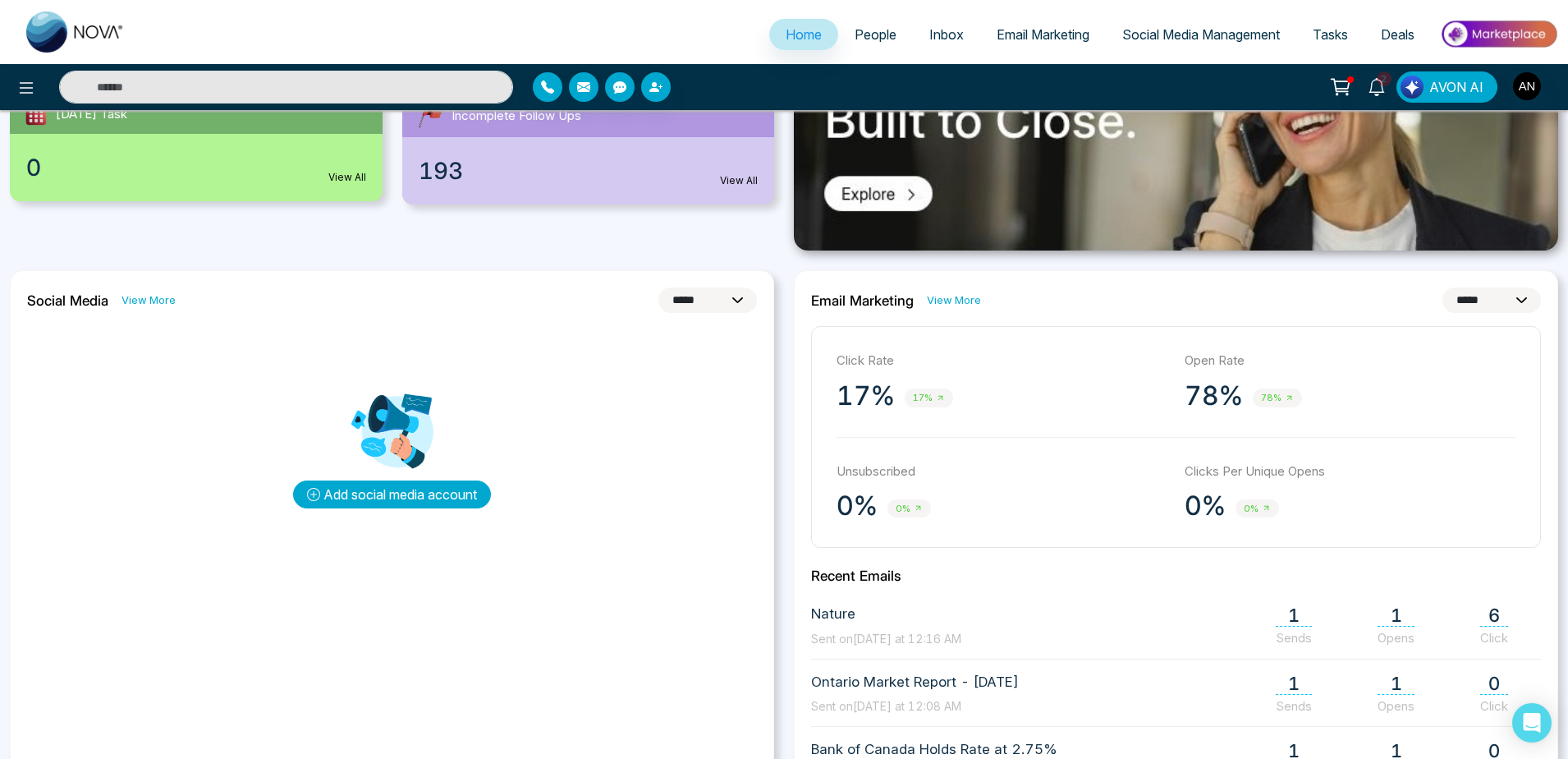
click at [443, 493] on button "Add social media account" at bounding box center [391, 494] width 197 height 28
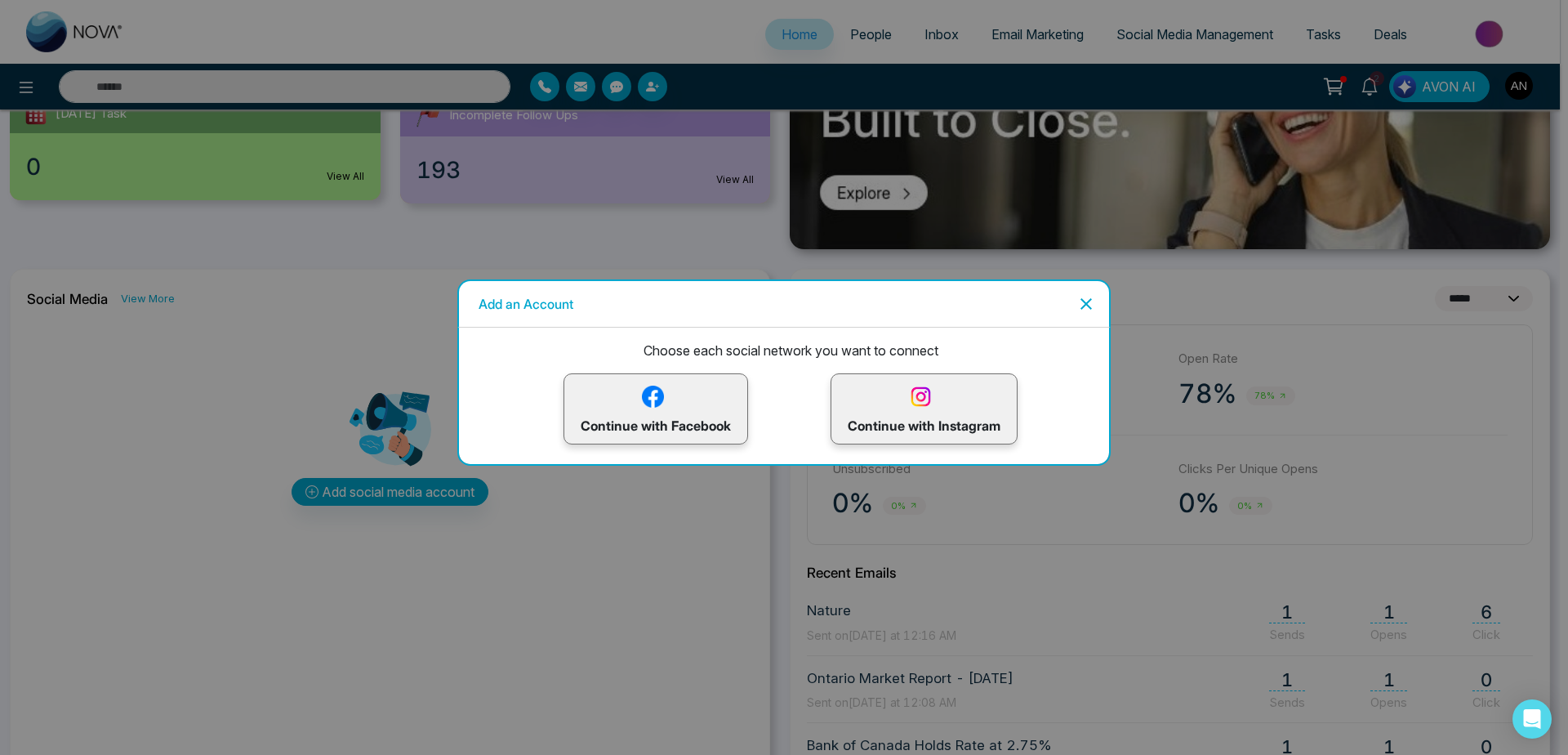
click at [650, 413] on p "Continue with Facebook" at bounding box center [656, 409] width 150 height 53
click at [935, 409] on img at bounding box center [920, 397] width 28 height 28
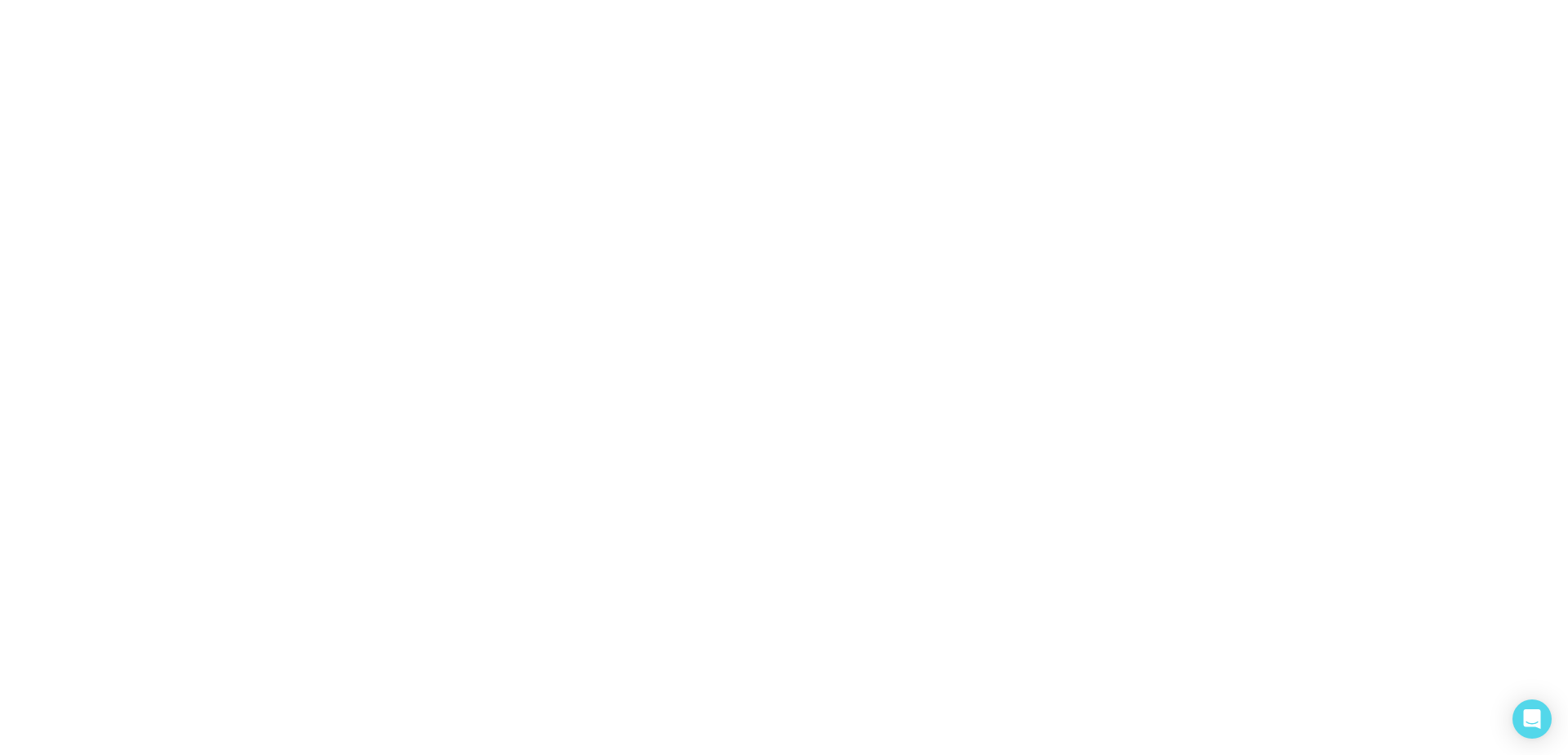
scroll to position [0, 0]
click at [800, 497] on body at bounding box center [784, 377] width 1568 height 755
select select "*"
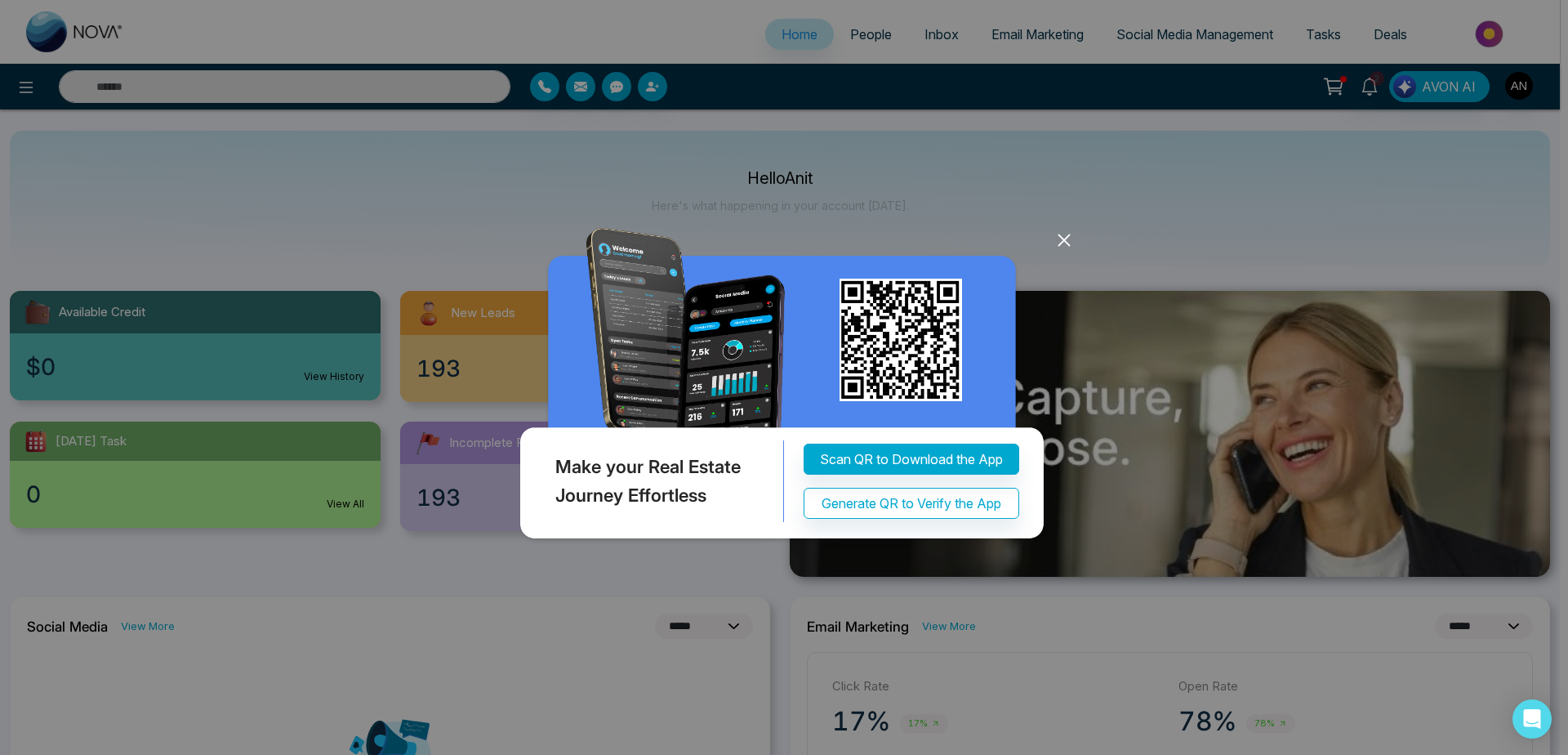
click at [1069, 238] on icon at bounding box center [1065, 240] width 25 height 25
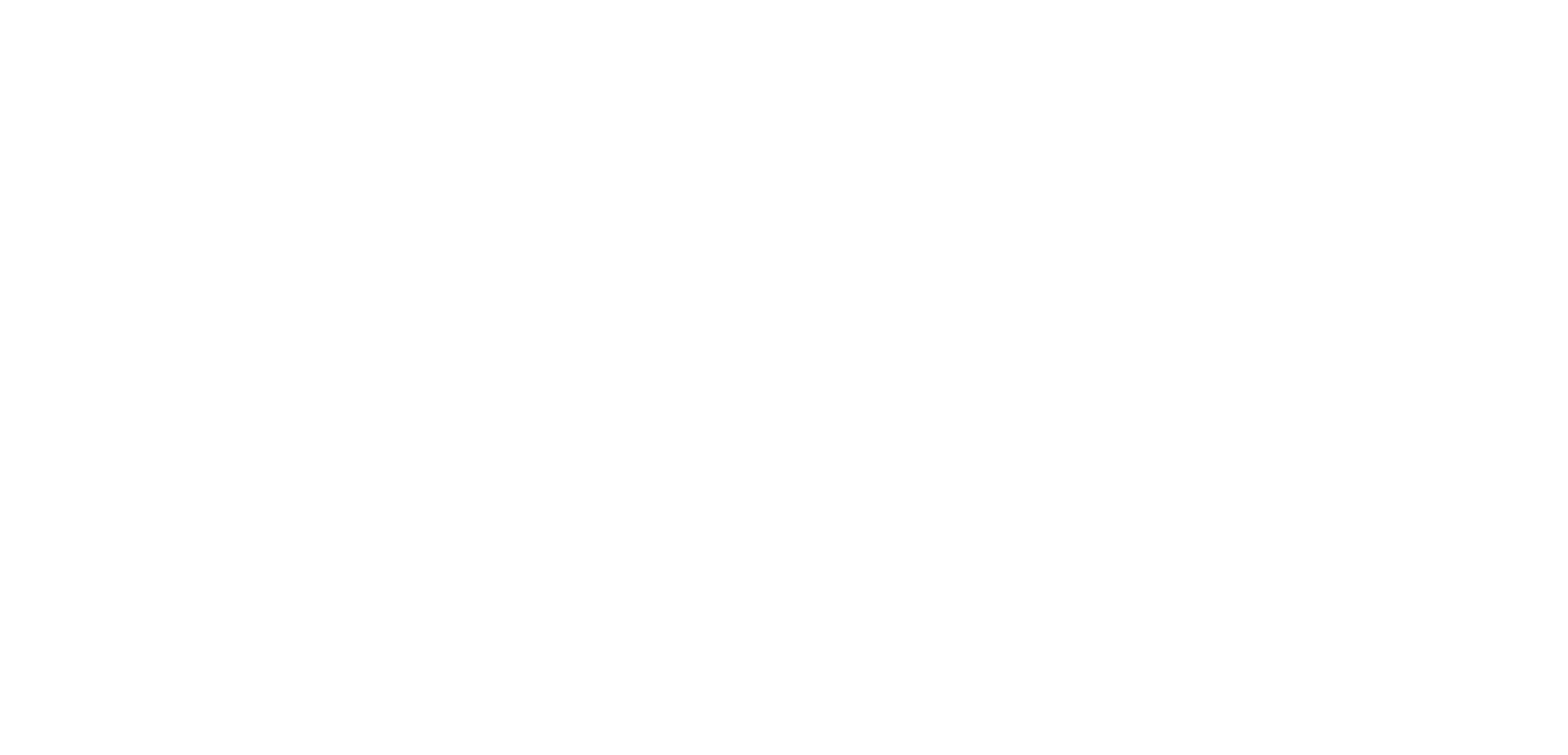
select select "*"
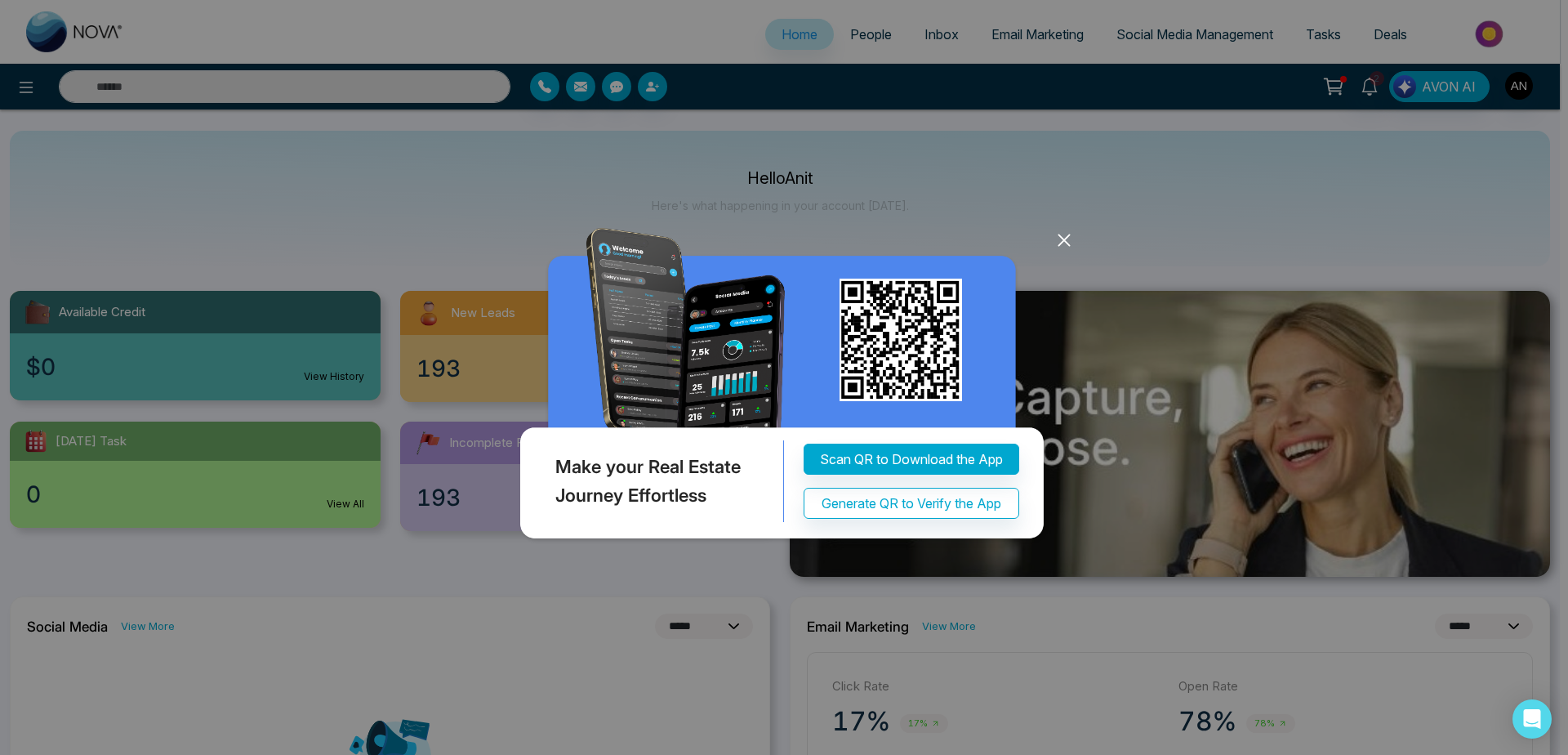
click at [1067, 239] on icon at bounding box center [1065, 240] width 25 height 25
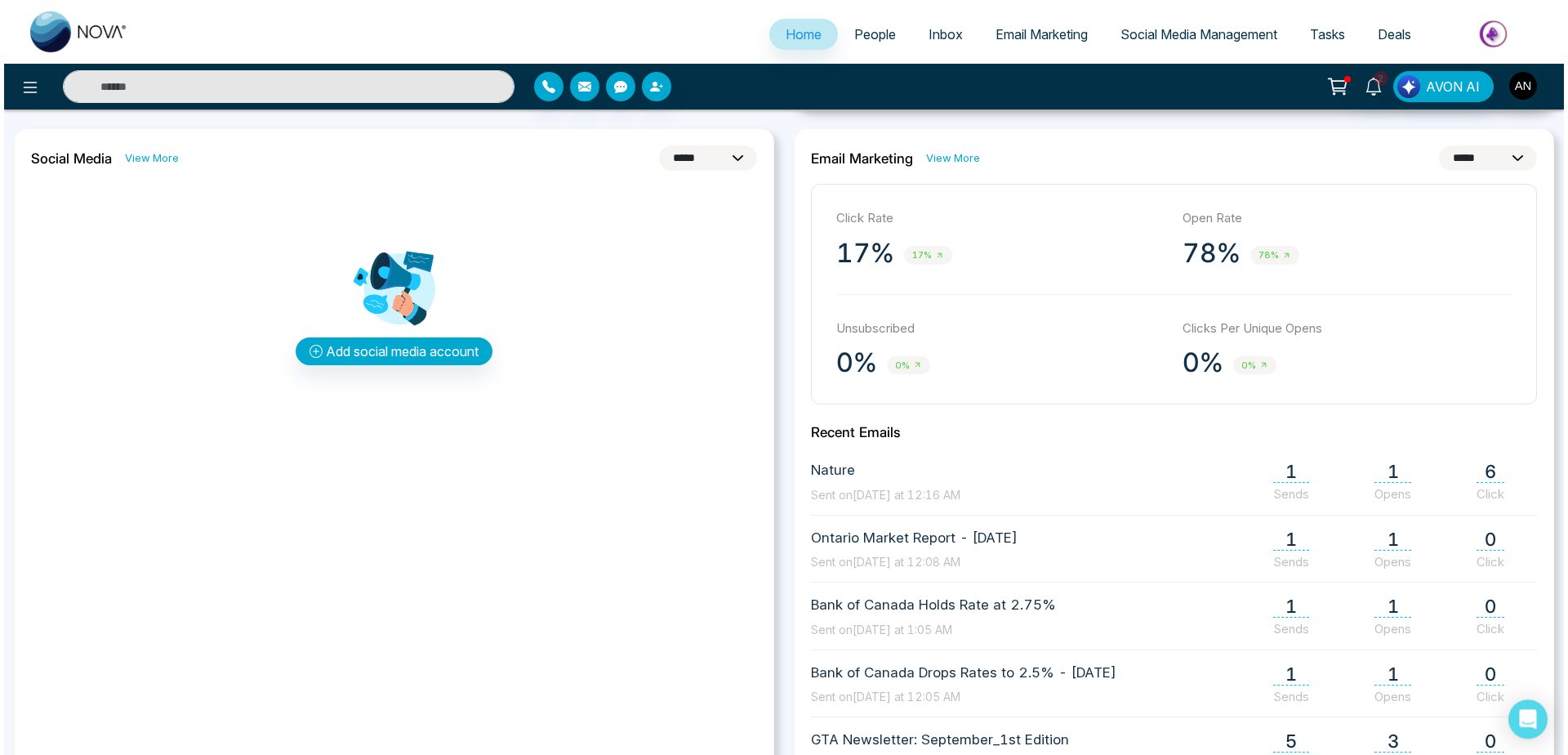
scroll to position [469, 0]
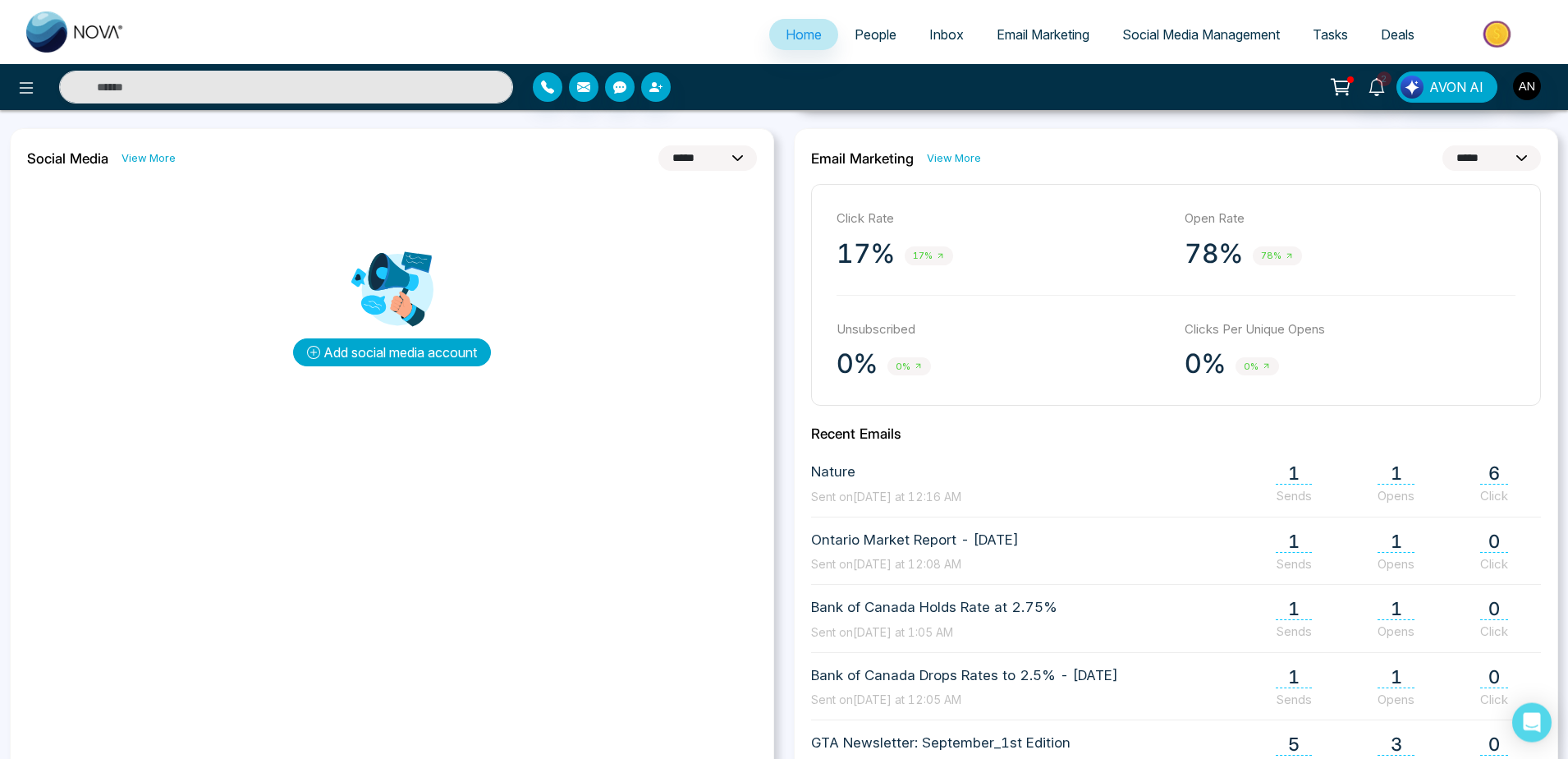
click at [423, 346] on button "Add social media account" at bounding box center [391, 351] width 197 height 28
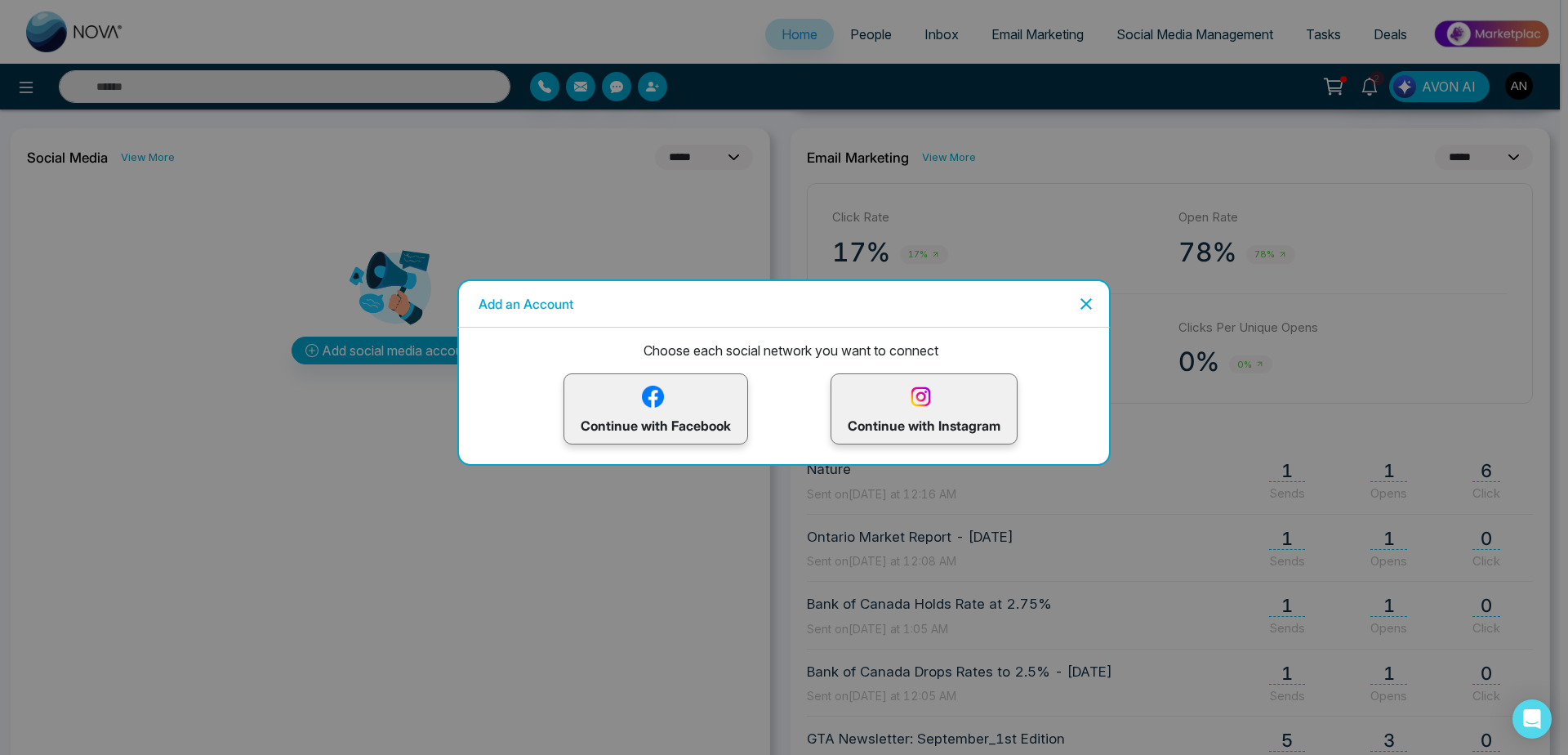
click at [959, 385] on p "Continue with Instagram" at bounding box center [924, 409] width 153 height 53
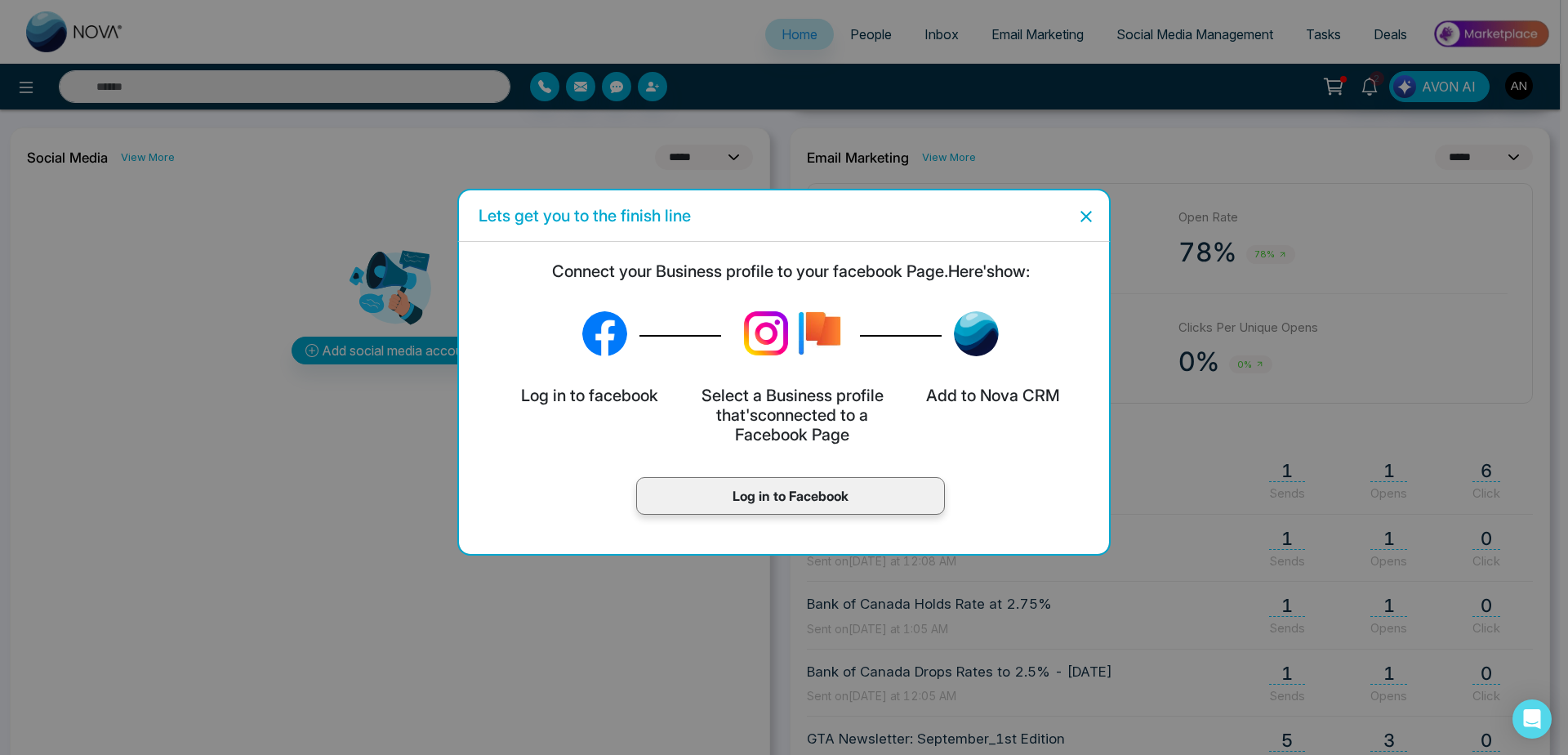
click at [828, 486] on p "Log in to Facebook" at bounding box center [790, 496] width 274 height 19
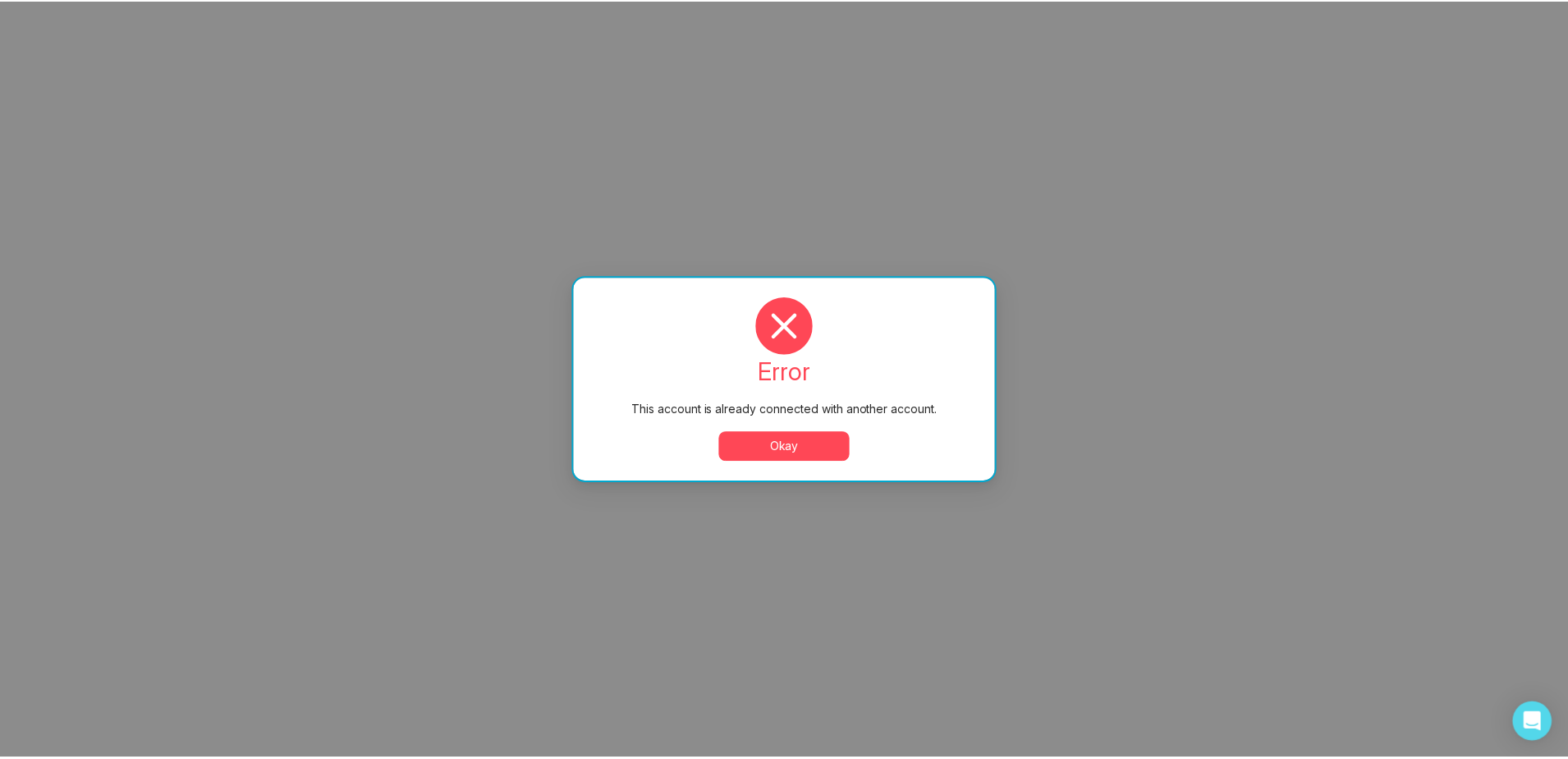
scroll to position [0, 0]
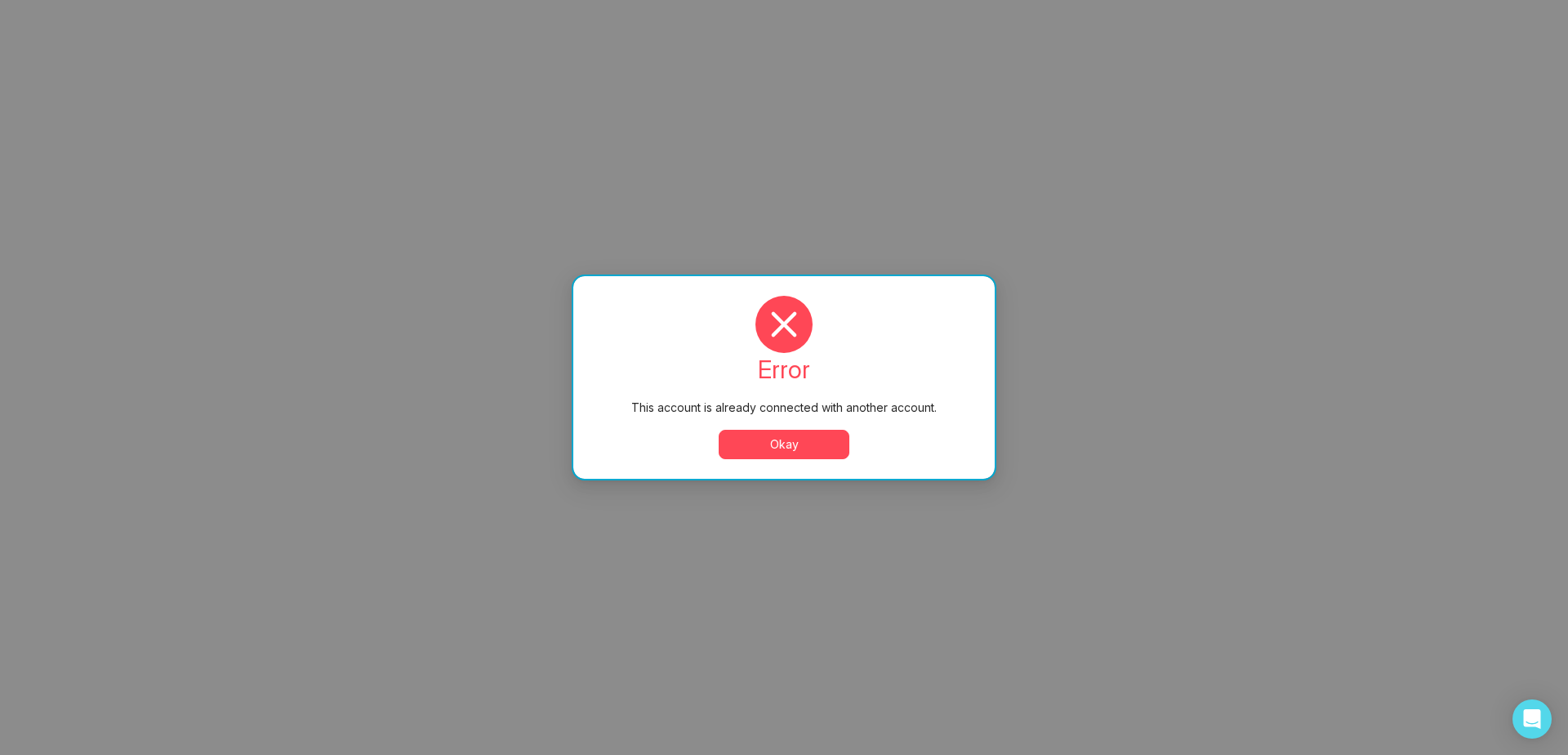
click at [816, 439] on button "Okay" at bounding box center [784, 443] width 131 height 29
select select "*"
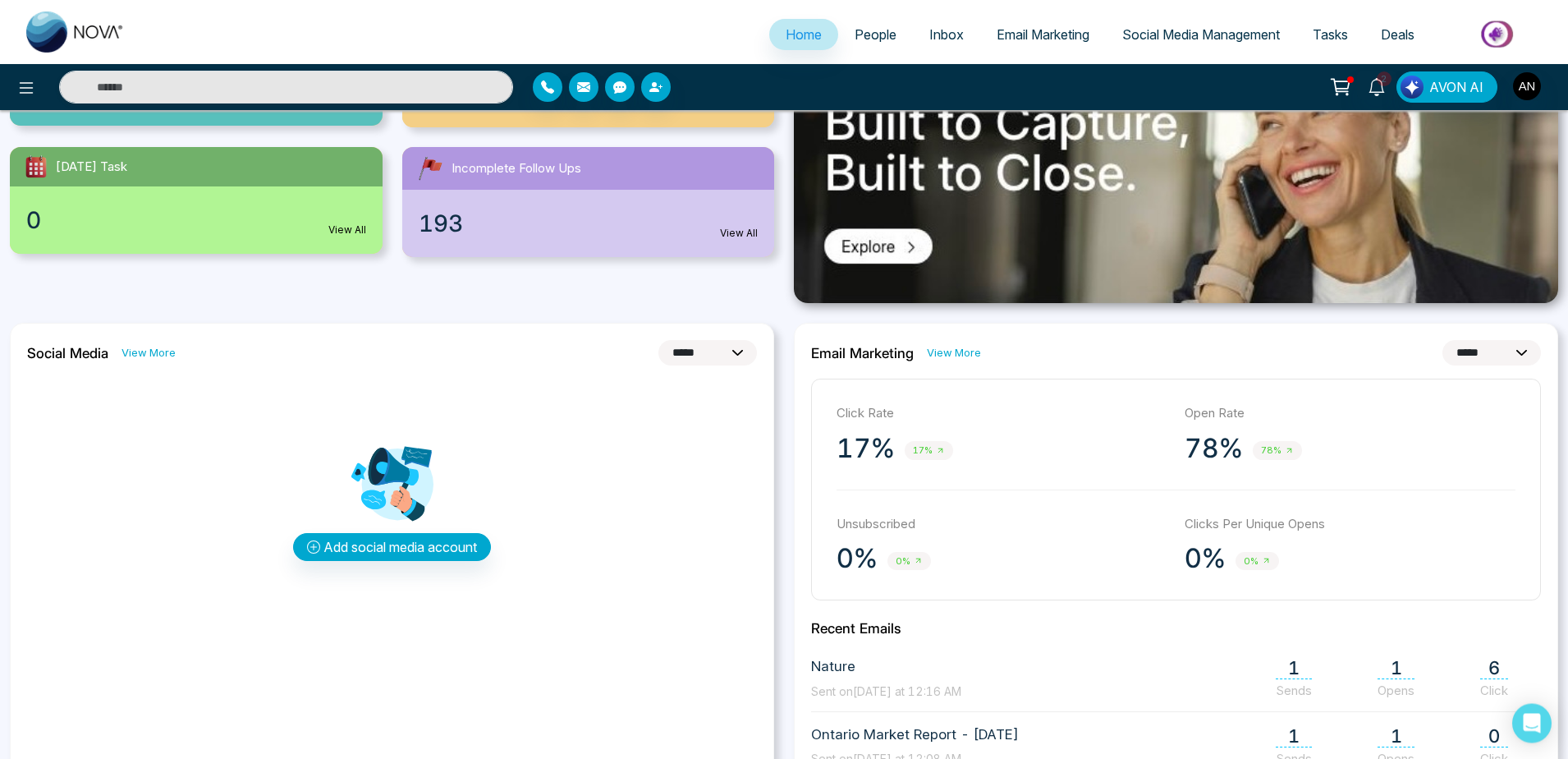
scroll to position [350, 0]
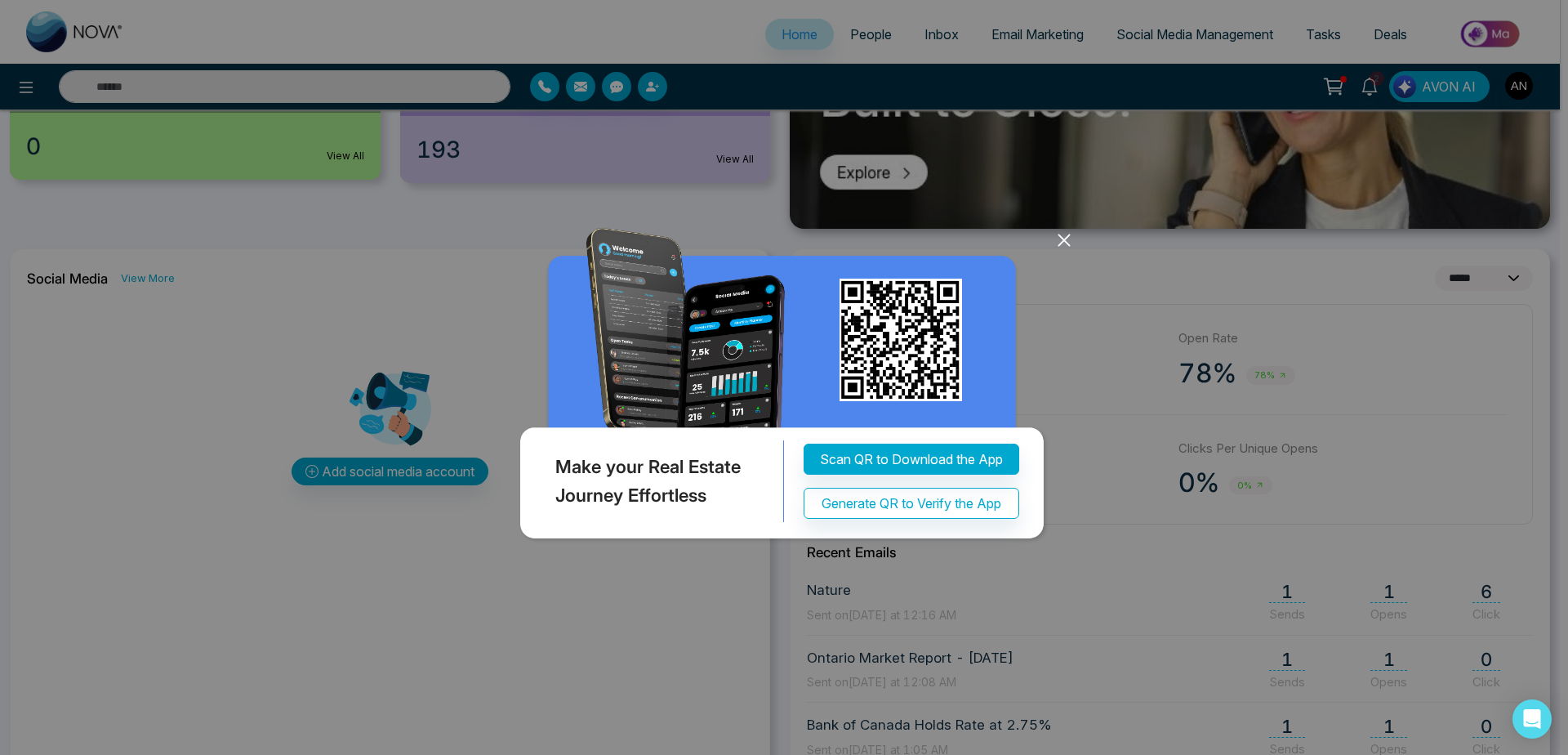
click at [1065, 249] on icon at bounding box center [1065, 240] width 25 height 25
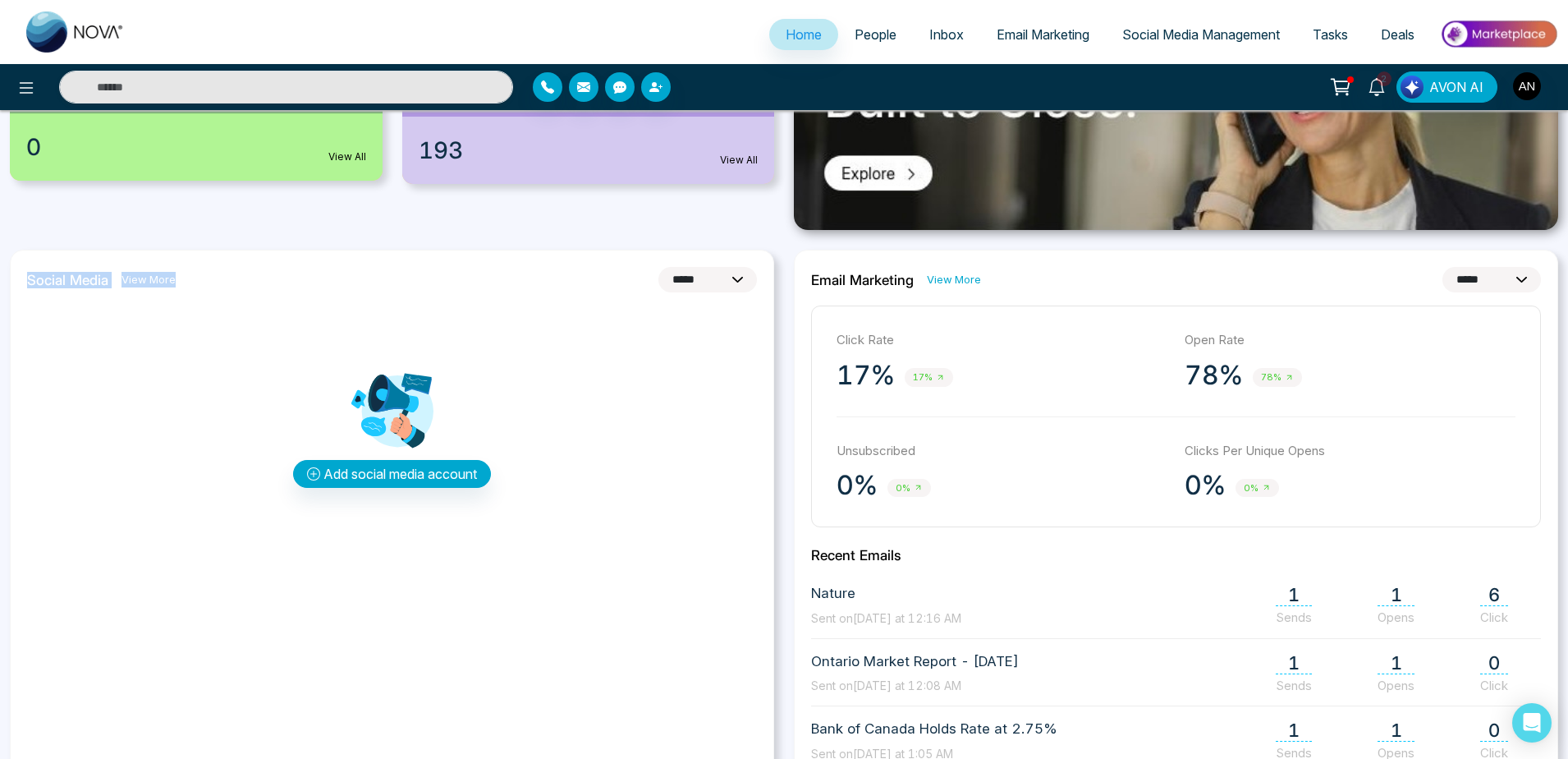
drag, startPoint x: 26, startPoint y: 278, endPoint x: 222, endPoint y: 286, distance: 196.2
click at [222, 286] on div "**********" at bounding box center [391, 583] width 764 height 666
click at [222, 286] on div "**********" at bounding box center [391, 279] width 729 height 26
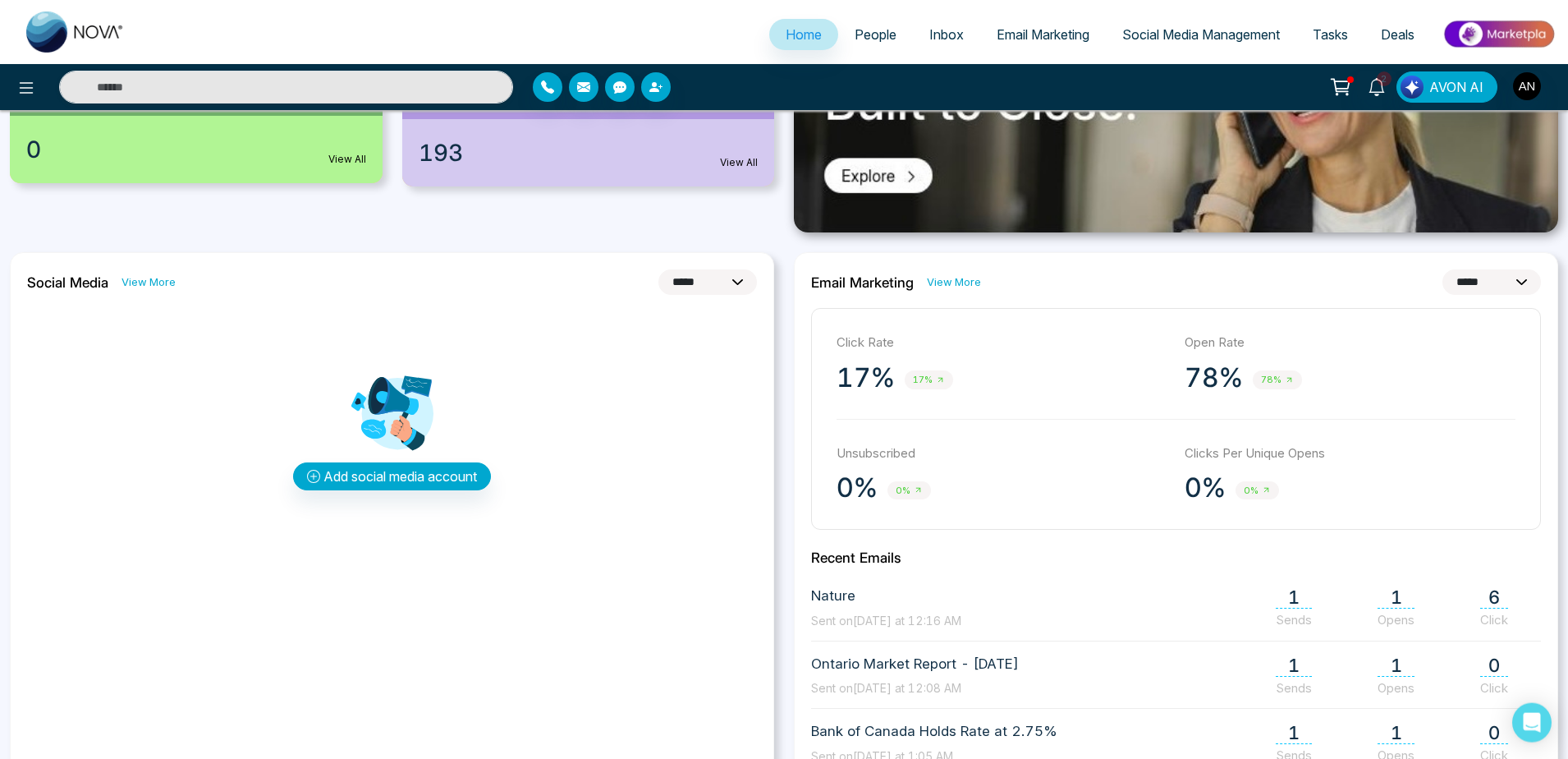
scroll to position [343, 0]
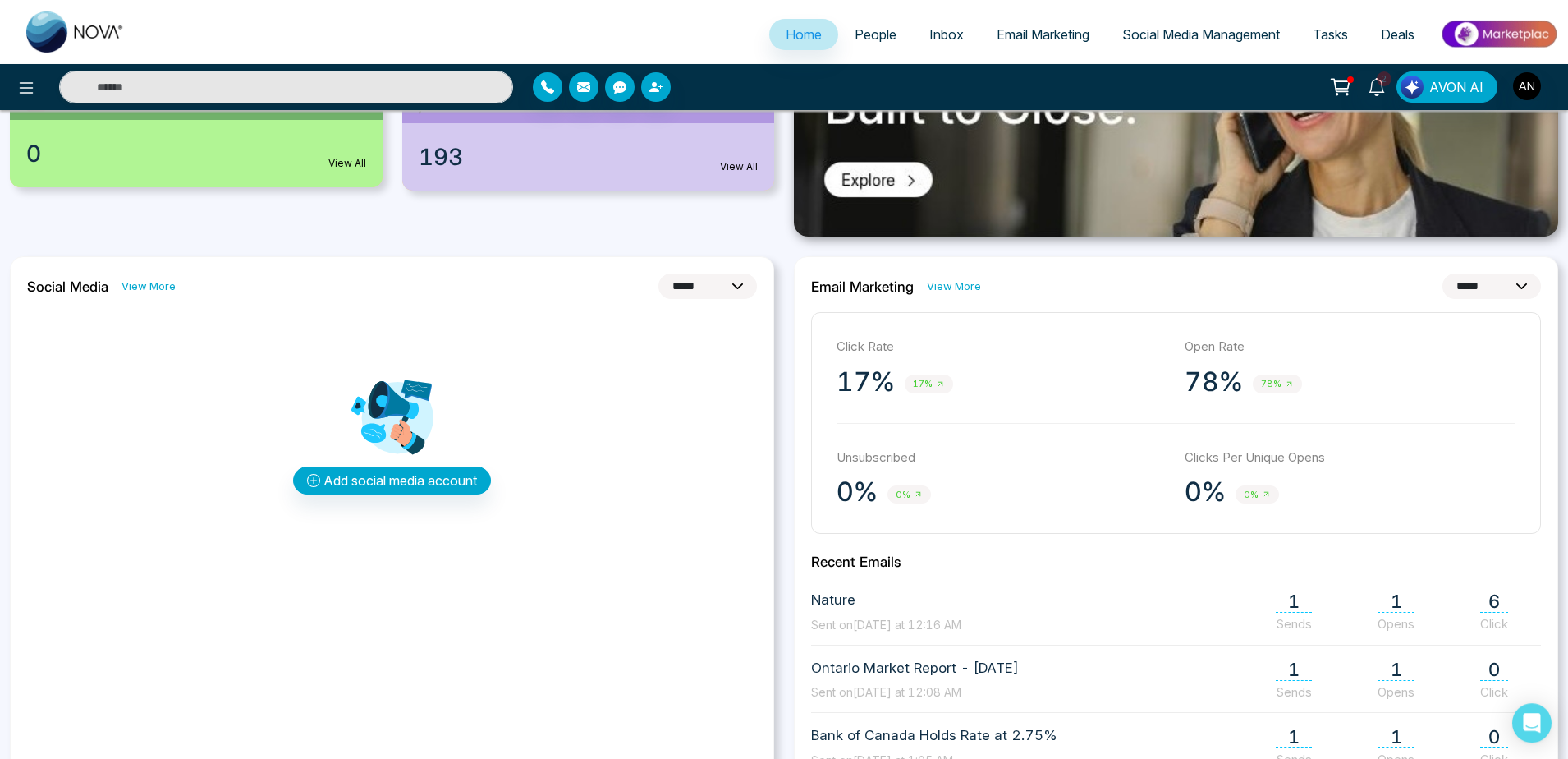
click at [658, 273] on select "**********" at bounding box center [707, 286] width 99 height 26
click at [719, 287] on select "**********" at bounding box center [707, 286] width 99 height 26
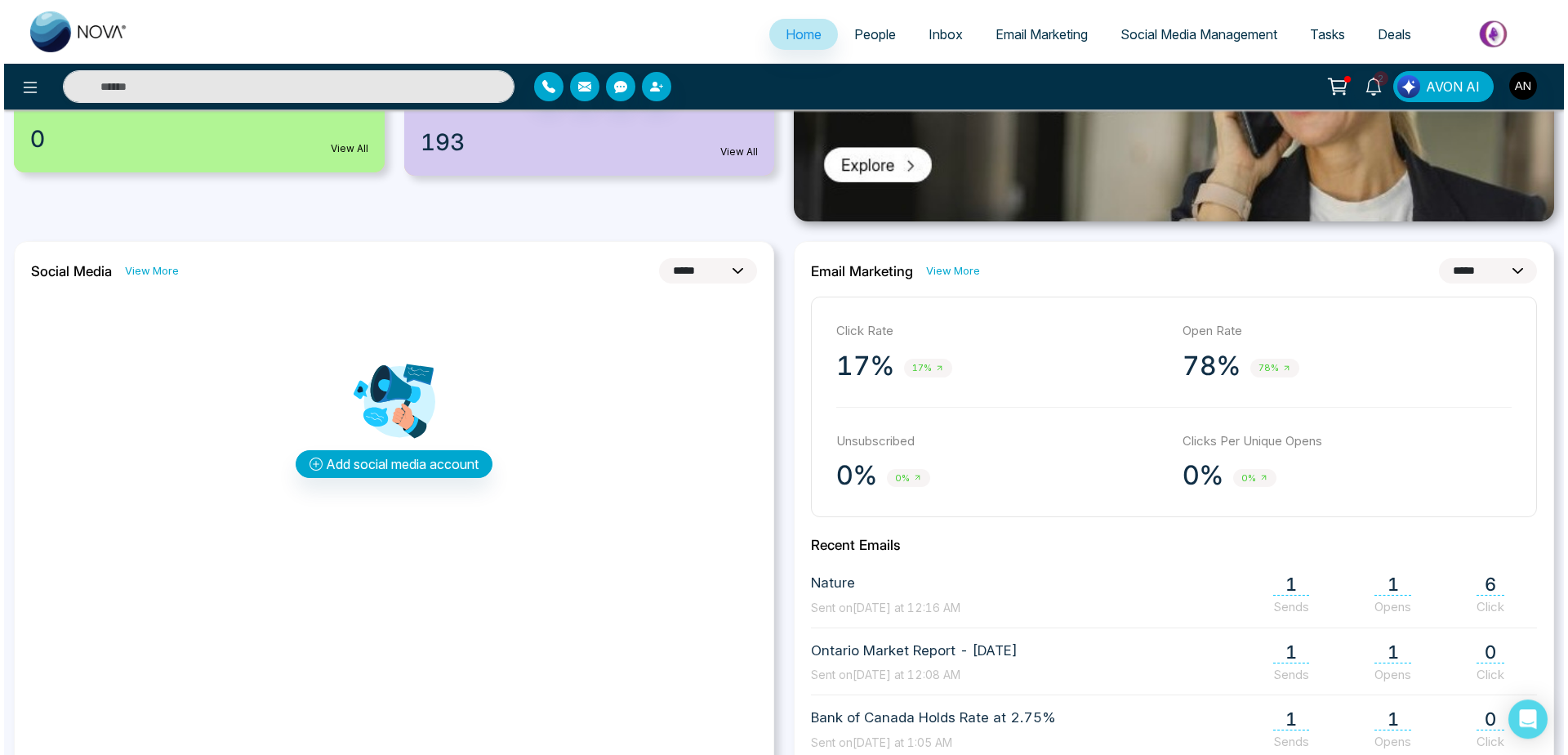
scroll to position [314, 0]
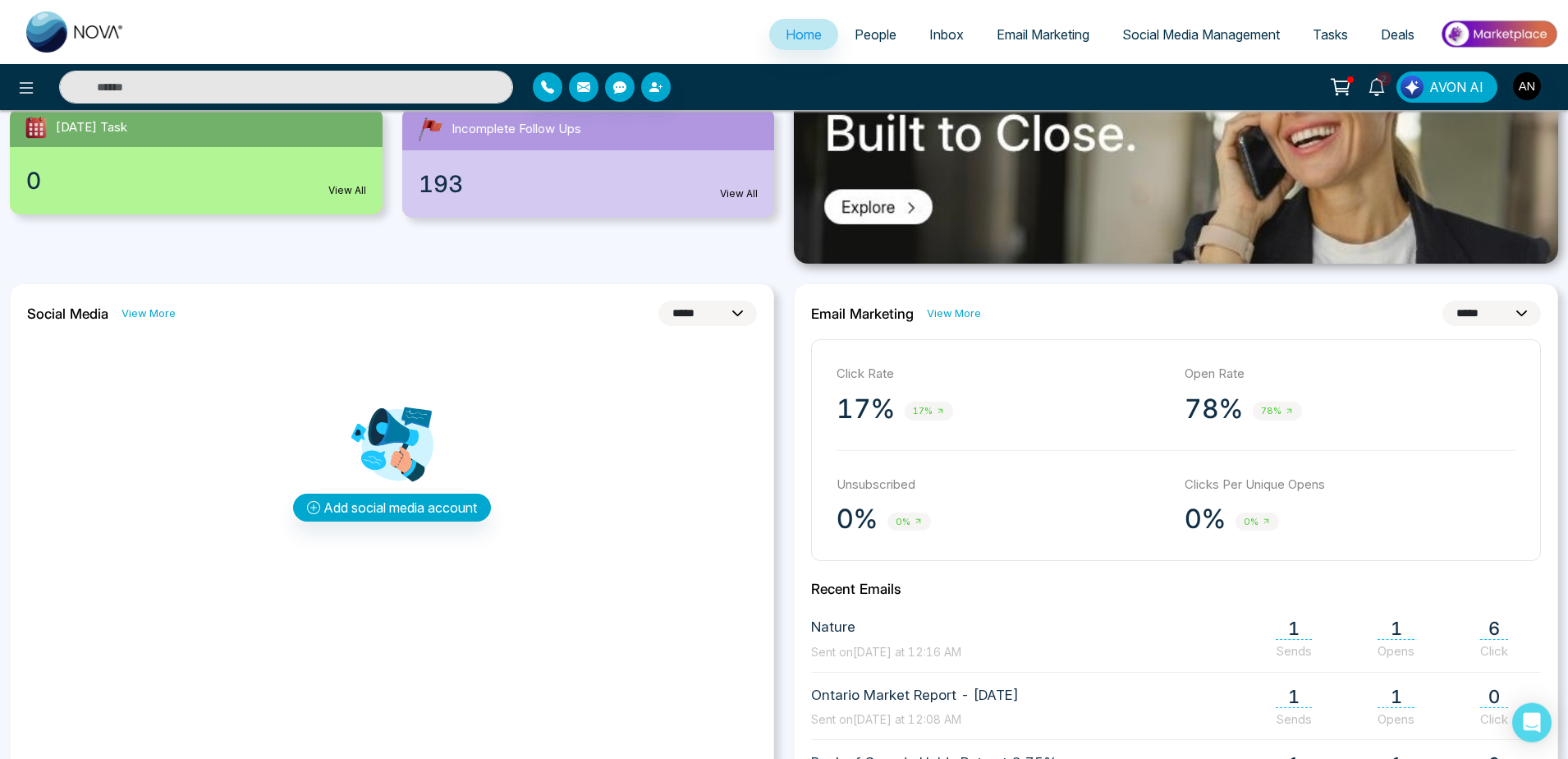
click at [602, 595] on div "**********" at bounding box center [391, 616] width 764 height 666
click at [383, 503] on button "Add social media account" at bounding box center [391, 507] width 197 height 28
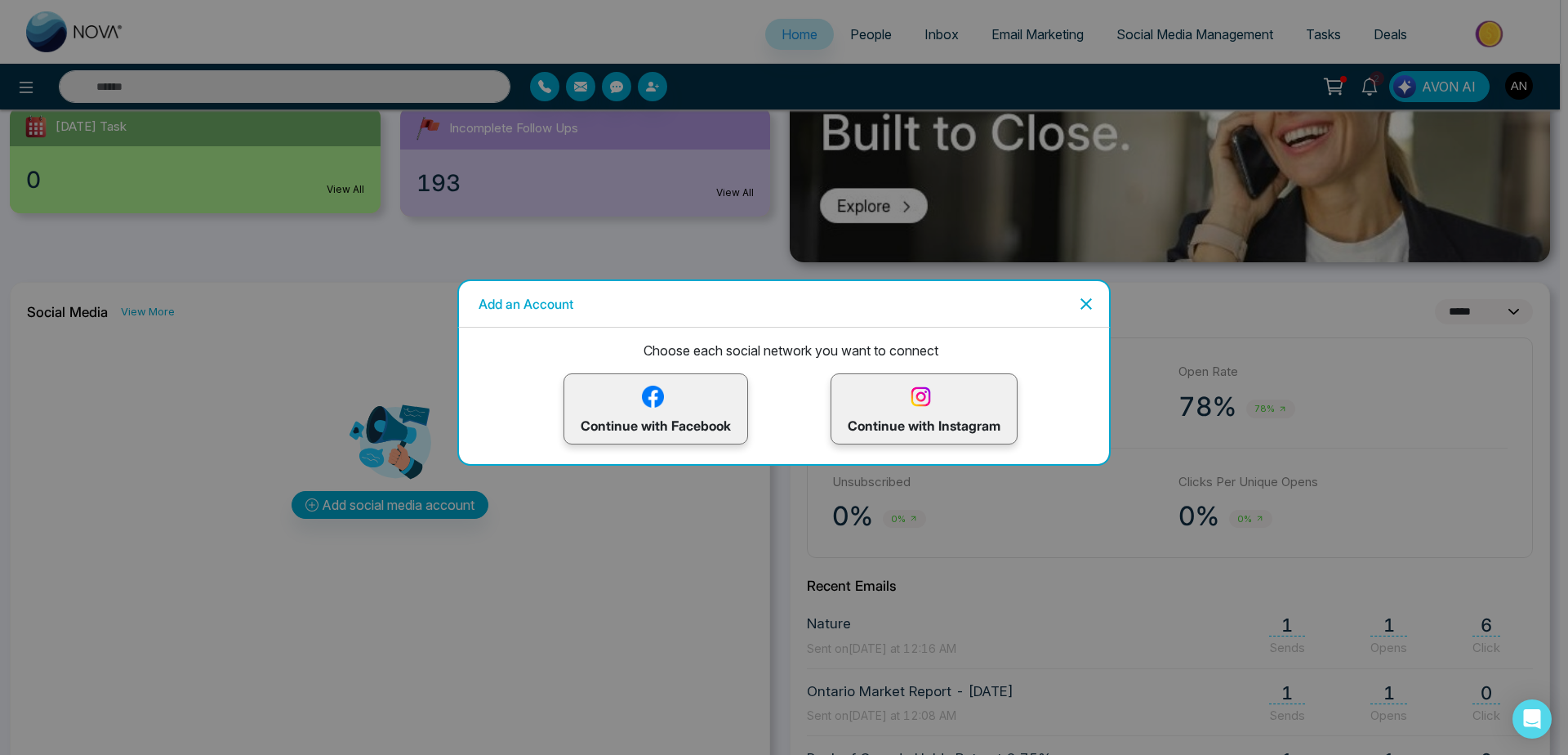
click at [976, 407] on p "Continue with Instagram" at bounding box center [924, 409] width 153 height 53
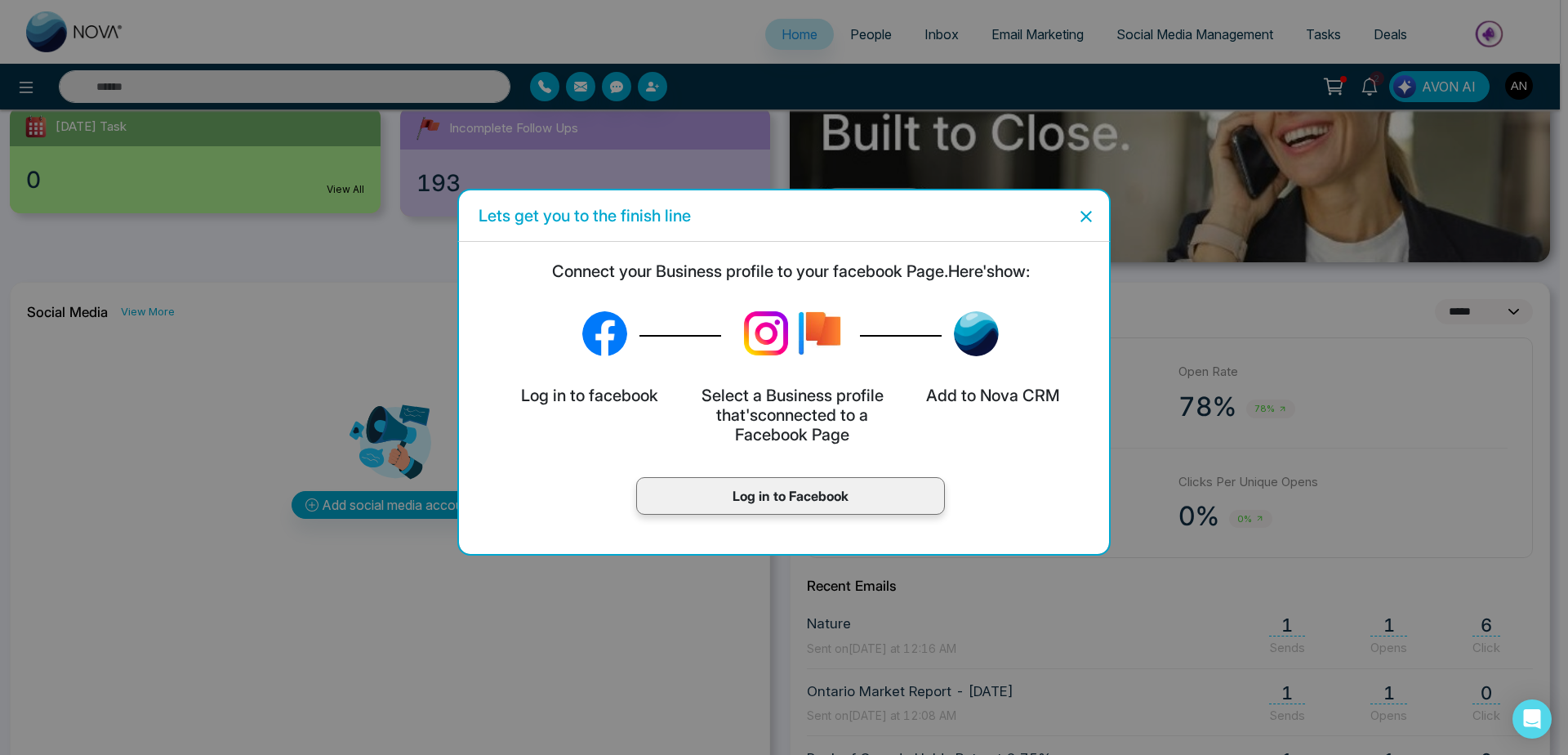
click at [824, 477] on div "Log in to Facebook" at bounding box center [790, 496] width 309 height 37
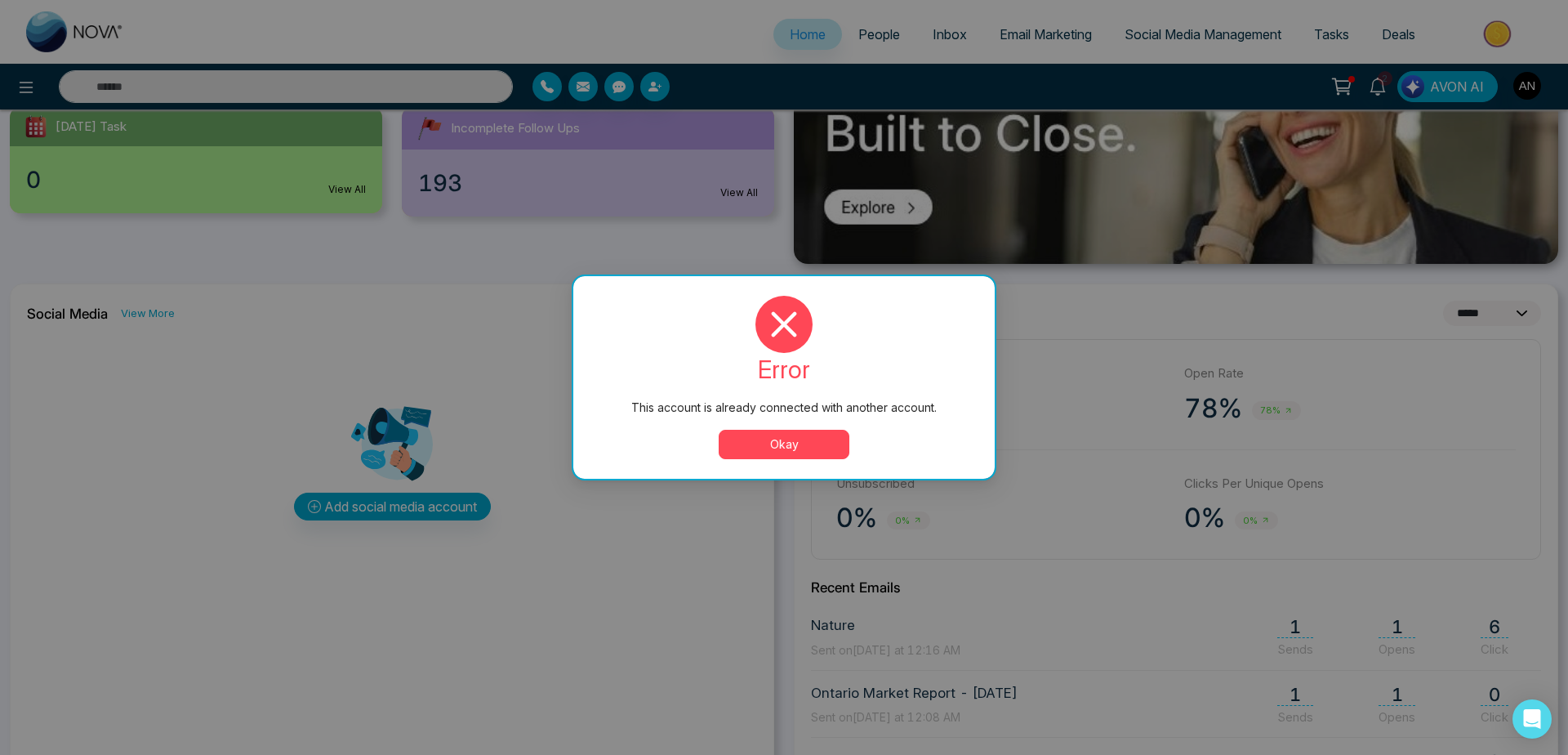
scroll to position [0, 0]
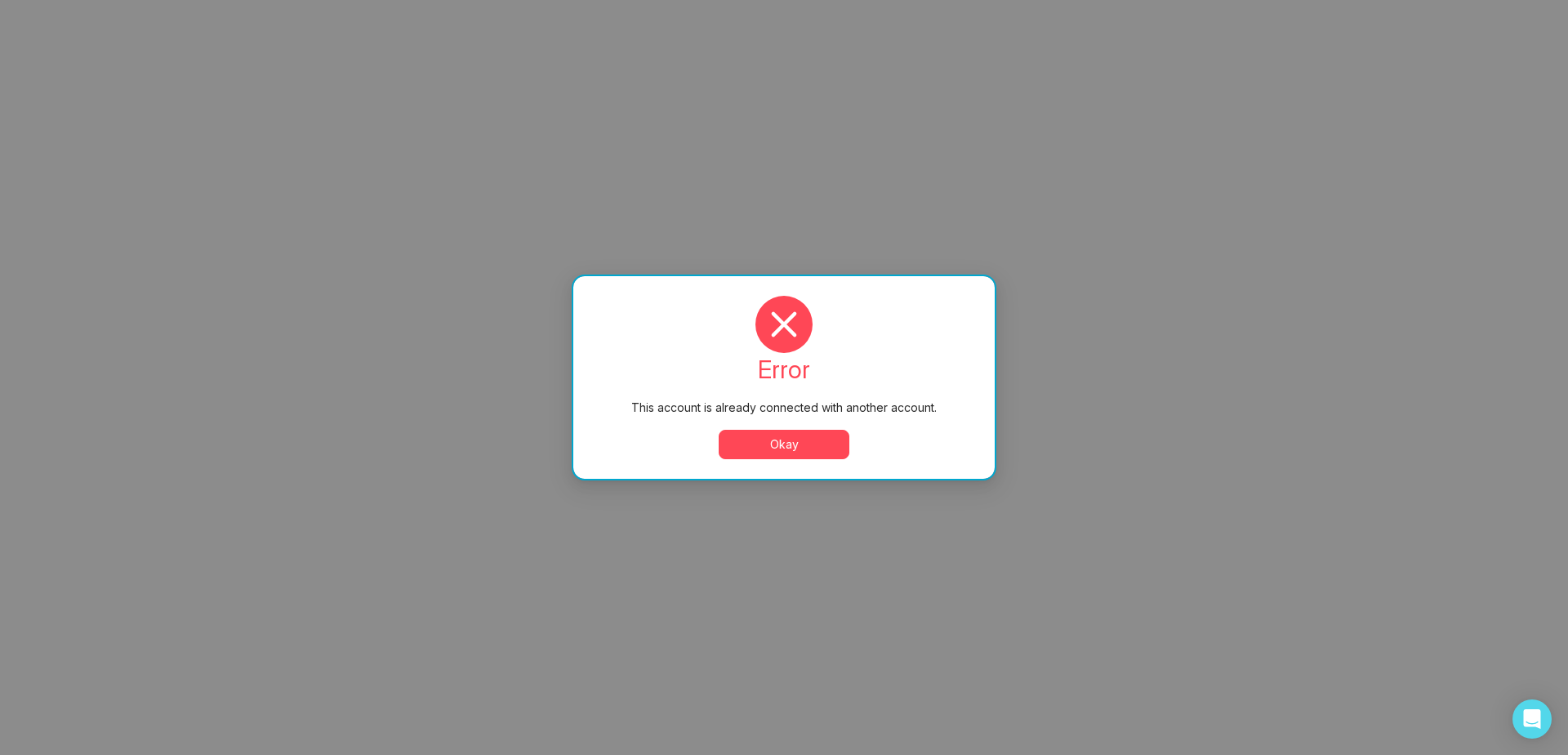
click at [801, 449] on button "Okay" at bounding box center [784, 443] width 131 height 29
select select "*"
